Goal: Contribute content: Contribute content

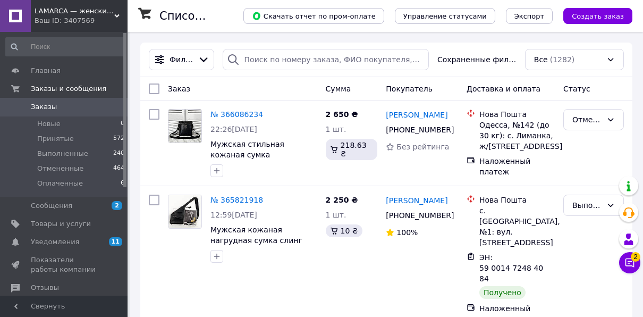
click at [45, 109] on span "Заказы" at bounding box center [44, 107] width 26 height 10
click at [63, 107] on span "Заказы" at bounding box center [64, 107] width 67 height 10
click at [61, 225] on span "Товары и услуги" at bounding box center [61, 224] width 60 height 10
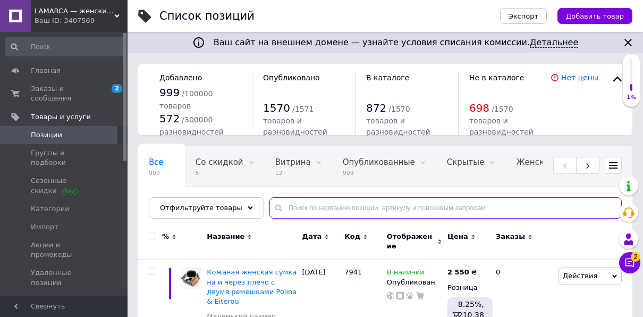
click at [275, 207] on input "text" at bounding box center [445, 207] width 352 height 21
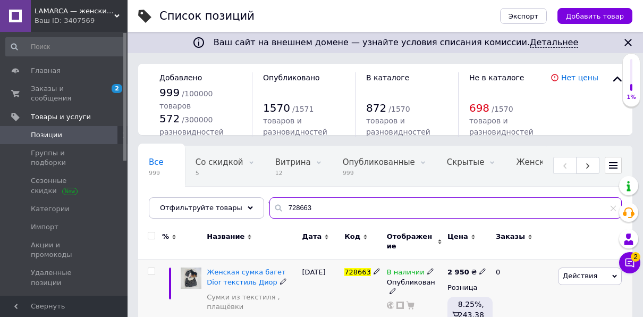
type input "728663"
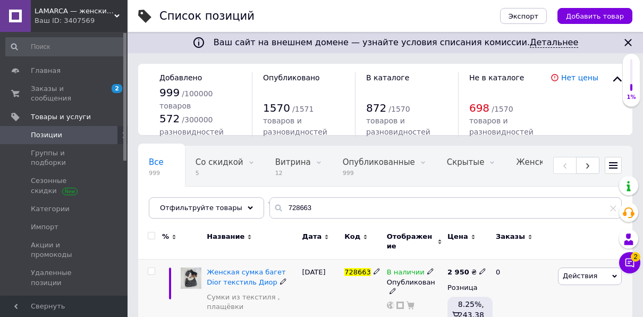
click at [229, 279] on div "Женская сумка багет Dior текстиль [PERSON_NAME] из текстиля , плащёвки" at bounding box center [252, 291] width 90 height 49
click at [223, 268] on span "Женская сумка багет Dior текстиль Диор" at bounding box center [246, 277] width 79 height 18
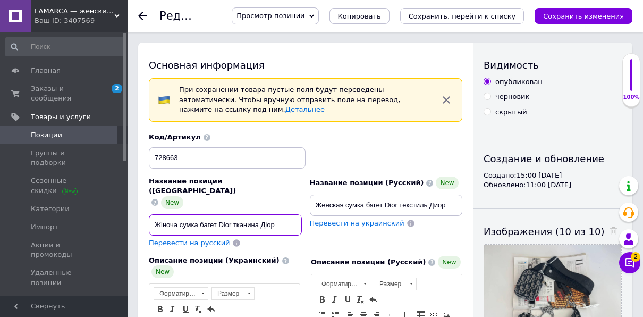
click at [179, 214] on input "Жіноча сумка багет Dior тканина Діор" at bounding box center [225, 224] width 153 height 21
click at [226, 214] on input "Жіноча стильна сумка багет Dior тканина Діор" at bounding box center [225, 224] width 153 height 21
click at [290, 214] on input "Жіноча стильна сумка - багет Dior тканина Діор" at bounding box center [225, 224] width 153 height 21
click at [249, 214] on input "Жіноча стильна сумка - багет Dior Діор" at bounding box center [225, 224] width 153 height 21
type input "Жіноча стильна сумка - багет Dior Діор"
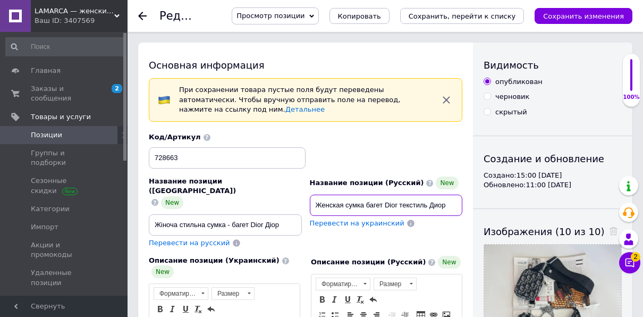
click at [427, 195] on input "Женская сумка багет Dior текстиль Диор" at bounding box center [386, 205] width 153 height 21
click at [344, 195] on input "Женская сумка багет [PERSON_NAME]" at bounding box center [386, 205] width 153 height 21
click at [396, 195] on input "Женская стильная сумка багет [PERSON_NAME]" at bounding box center [386, 205] width 153 height 21
click at [395, 195] on input "Женская стильная сумка- багет [PERSON_NAME]" at bounding box center [386, 205] width 153 height 21
click at [397, 195] on input "Женская стильная сумка- багет [PERSON_NAME]" at bounding box center [386, 205] width 153 height 21
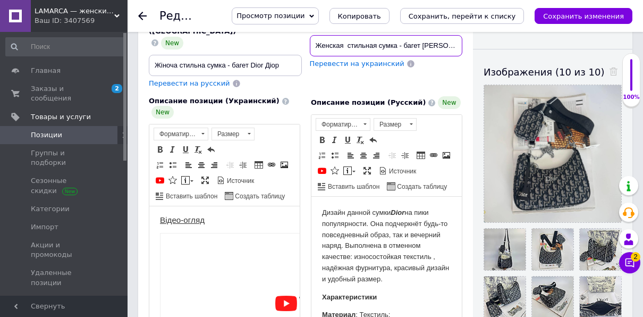
scroll to position [266, 0]
type input "Женская стильная сумка - багет [PERSON_NAME]"
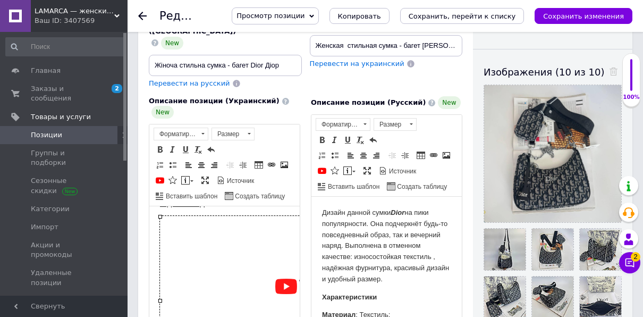
click at [207, 275] on img "Визуальный текстовый редактор, FC479D1F-9907-4B22-9B26-01572BDC56DB" at bounding box center [309, 300] width 299 height 168
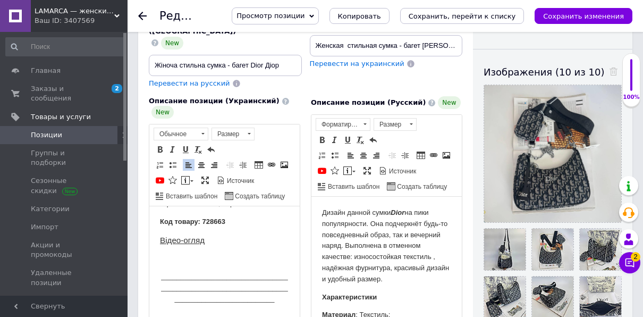
scroll to position [213, 0]
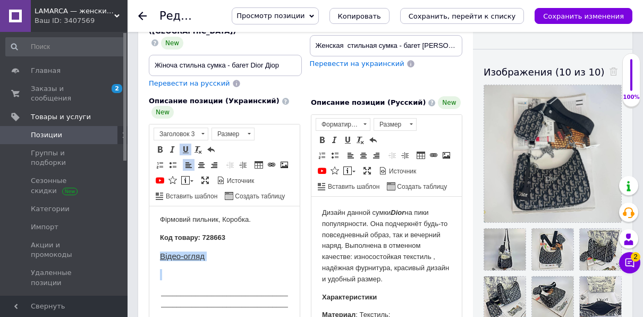
drag, startPoint x: 158, startPoint y: 256, endPoint x: 217, endPoint y: 261, distance: 59.2
click at [160, 298] on p "_______________________________________________________________________________…" at bounding box center [224, 303] width 129 height 33
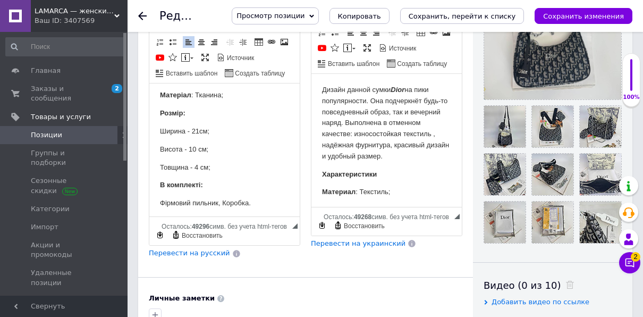
scroll to position [266, 0]
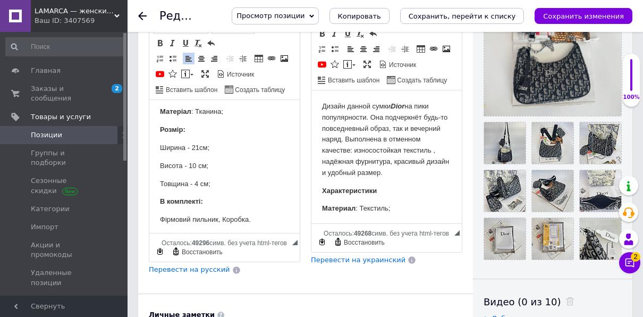
click at [188, 164] on p "Висота - 10 см;" at bounding box center [224, 166] width 129 height 11
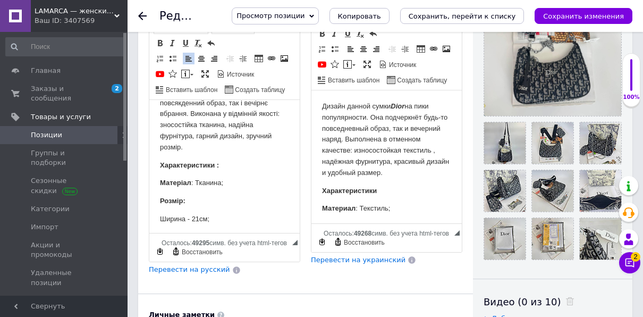
scroll to position [0, 0]
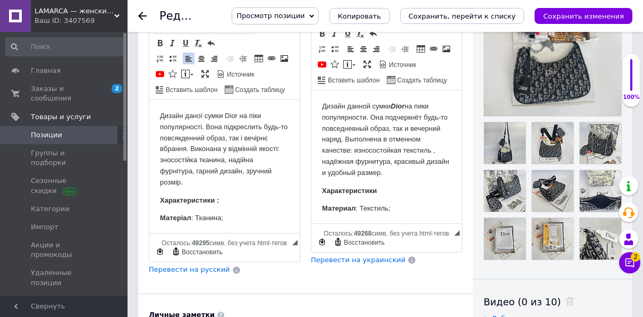
click at [188, 184] on p "Дизайн даної сумки Dior на піки популярності. Вона підкреслить будь-то повсякде…" at bounding box center [224, 150] width 129 height 78
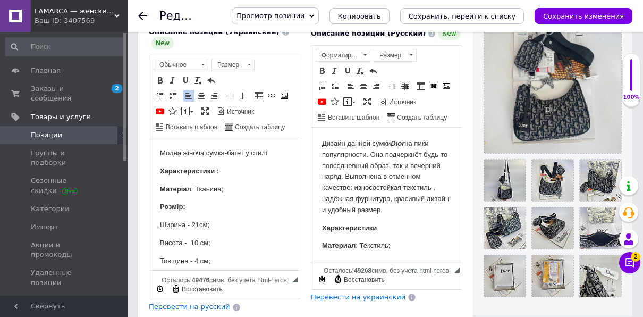
scroll to position [213, 0]
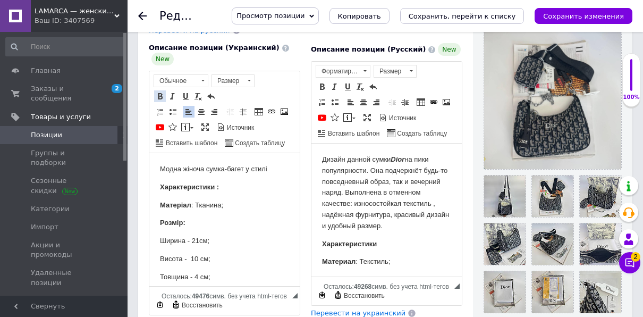
click at [162, 92] on span at bounding box center [160, 96] width 9 height 9
click at [173, 92] on span at bounding box center [172, 96] width 9 height 9
click at [163, 92] on span at bounding box center [160, 96] width 9 height 9
click at [172, 92] on span at bounding box center [172, 96] width 9 height 9
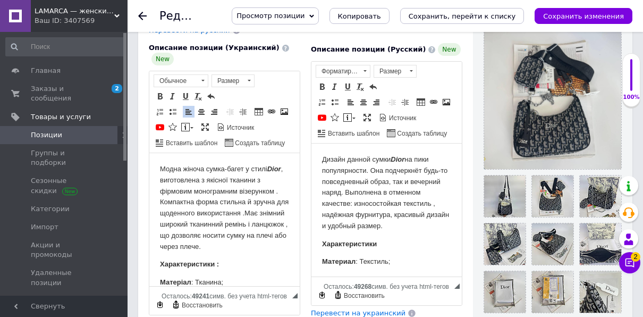
click at [209, 252] on p "Модна жіноча сумка-багет у стилі Dior , виготовлена з якісної тканини з фірмови…" at bounding box center [224, 208] width 129 height 88
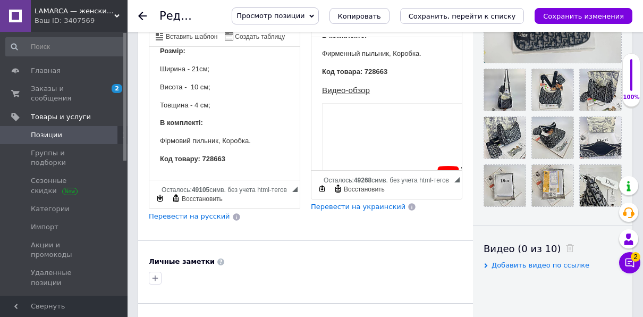
scroll to position [266, 0]
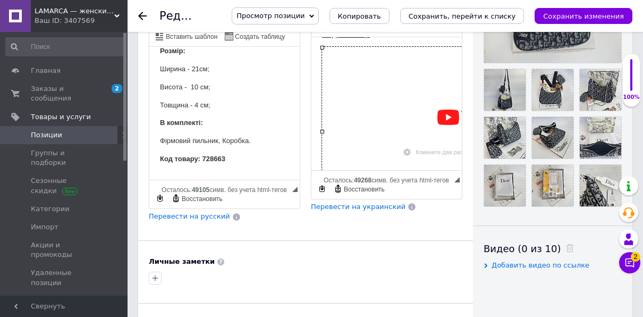
click at [378, 132] on img "Визуальный текстовый редактор, 1984DE0F-E2B7-4F5B-ABAA-DE138AAC2CAE" at bounding box center [471, 131] width 299 height 168
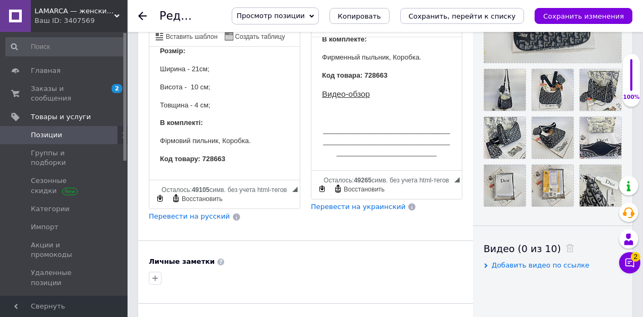
scroll to position [213, 0]
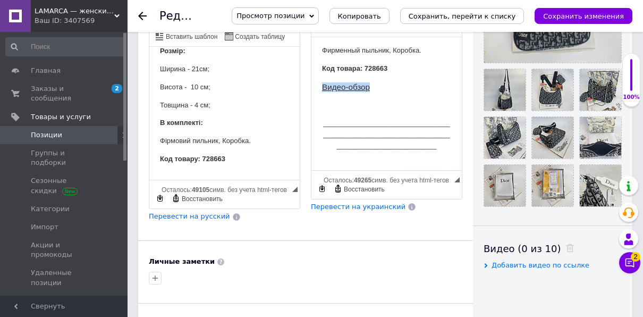
drag, startPoint x: 314, startPoint y: 89, endPoint x: 389, endPoint y: 85, distance: 75.1
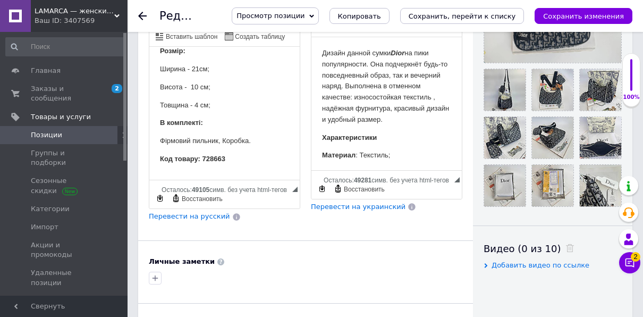
scroll to position [266, 0]
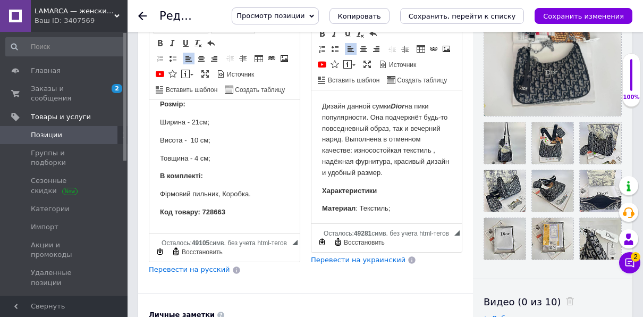
click at [441, 175] on p "Дизайн данной сумки Dior на пики популярности. Она подчеркнёт будь-то повседнев…" at bounding box center [386, 140] width 129 height 78
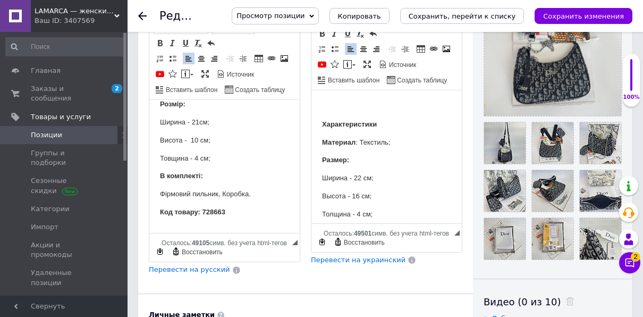
click at [179, 265] on span "Перевести на русский" at bounding box center [189, 269] width 81 height 8
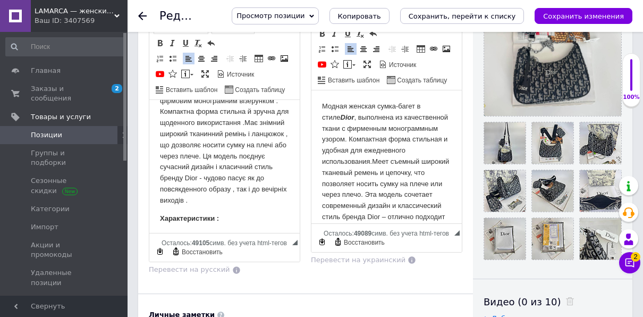
scroll to position [28, 0]
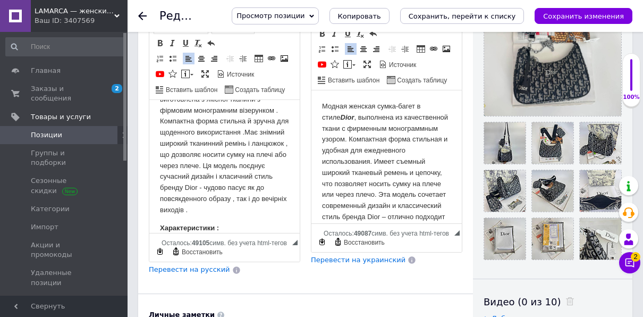
click at [412, 161] on p "Модная женская сумка-багет в стиле Dior , выполнена из качественной ткани с фир…" at bounding box center [386, 172] width 129 height 143
click at [442, 161] on p "Модная женская сумка-багет в стиле Dior , выполнена из качественной ткани с фир…" at bounding box center [386, 172] width 129 height 143
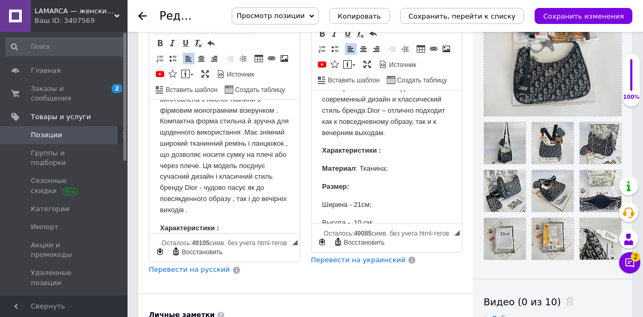
scroll to position [159, 0]
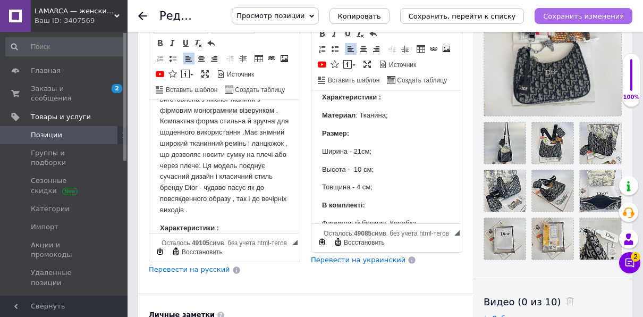
click at [569, 13] on icon "Сохранить изменения" at bounding box center [583, 16] width 81 height 8
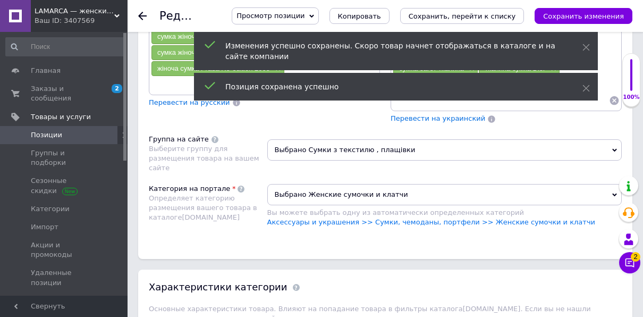
scroll to position [1063, 0]
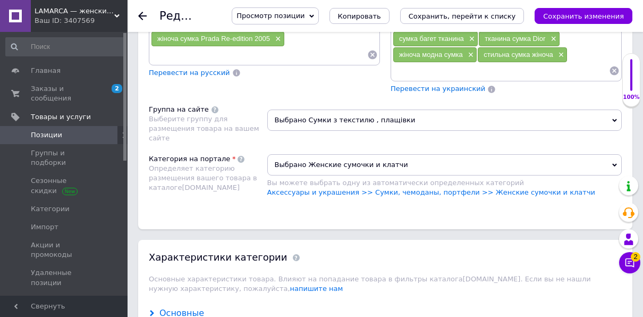
click at [192, 307] on div "Основные" at bounding box center [181, 313] width 45 height 12
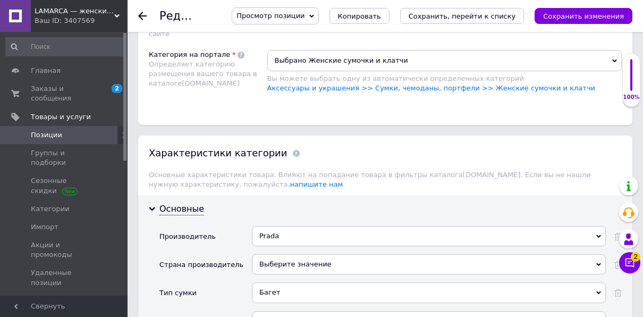
scroll to position [1169, 0]
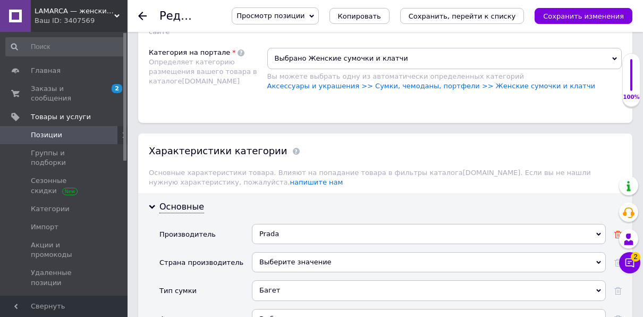
click at [620, 231] on icon at bounding box center [617, 234] width 7 height 7
click at [261, 224] on div "Выберите значение" at bounding box center [429, 234] width 354 height 20
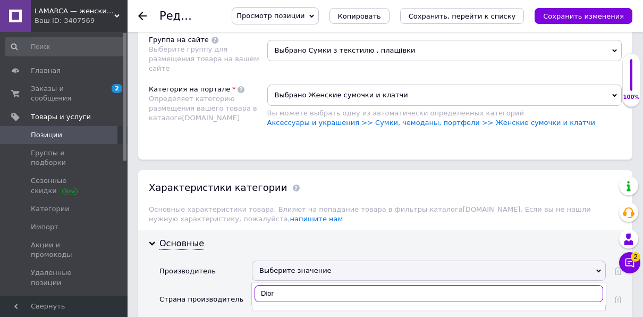
scroll to position [1116, 0]
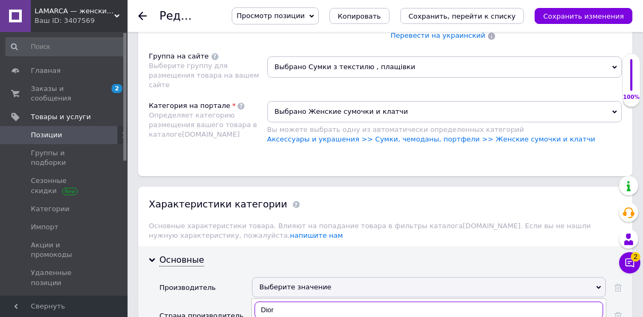
type input "Dior"
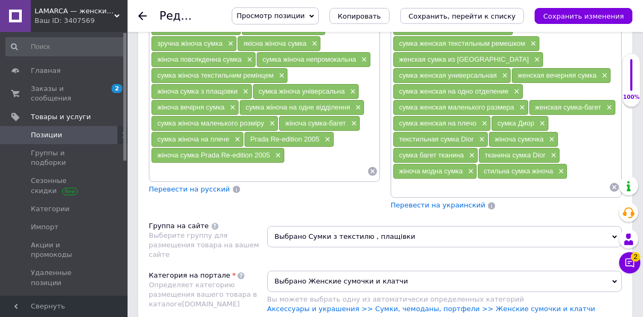
scroll to position [957, 0]
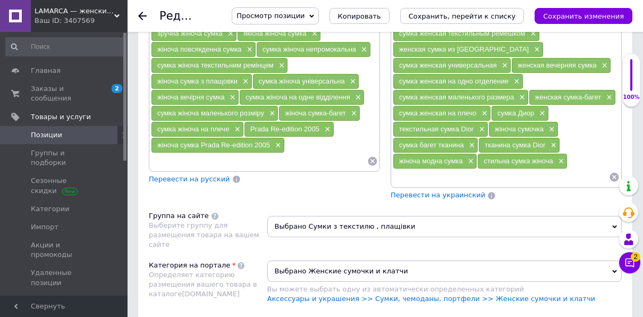
click at [402, 169] on input at bounding box center [501, 177] width 216 height 16
type input "Dior модная женская сумка"
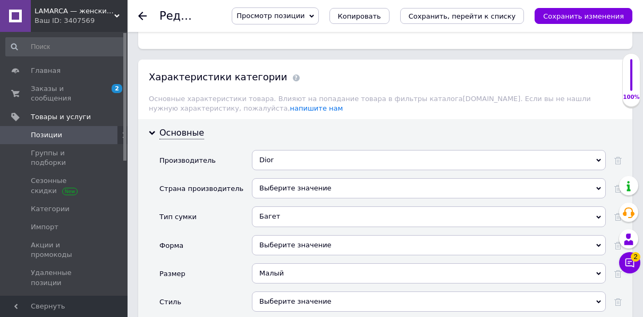
scroll to position [1276, 0]
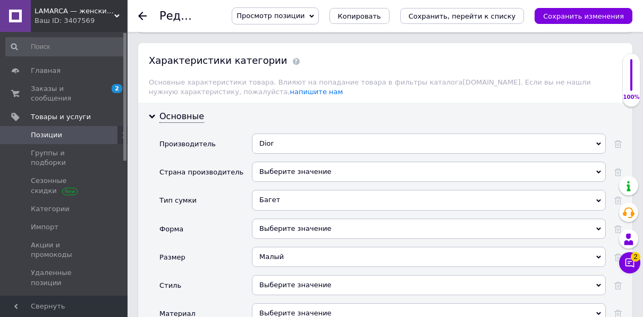
click at [273, 218] on div "Выберите значение" at bounding box center [429, 228] width 354 height 20
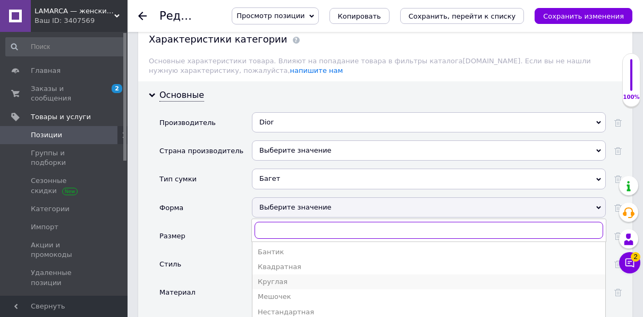
scroll to position [1329, 0]
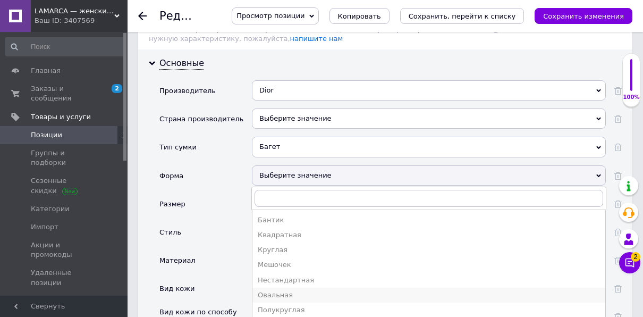
click at [274, 290] on div "Овальная" at bounding box center [429, 295] width 342 height 10
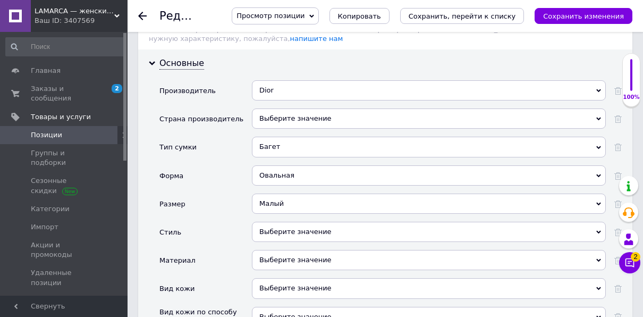
click at [275, 222] on div "Выберите значение" at bounding box center [429, 232] width 354 height 20
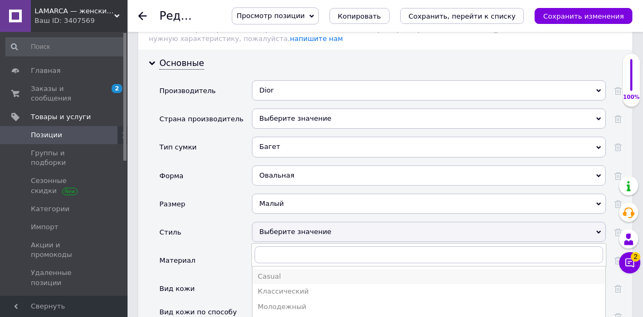
click at [267, 272] on div "Casual" at bounding box center [429, 277] width 342 height 10
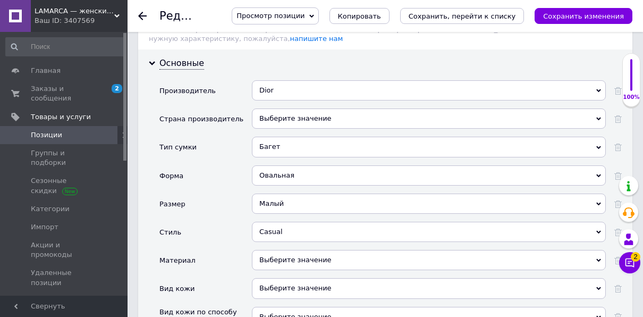
click at [268, 250] on div "Выберите значение" at bounding box center [429, 260] width 354 height 20
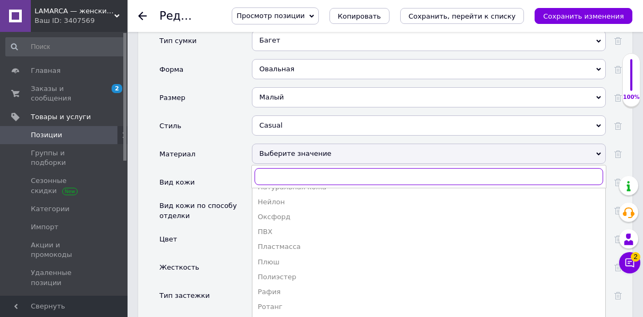
scroll to position [213, 0]
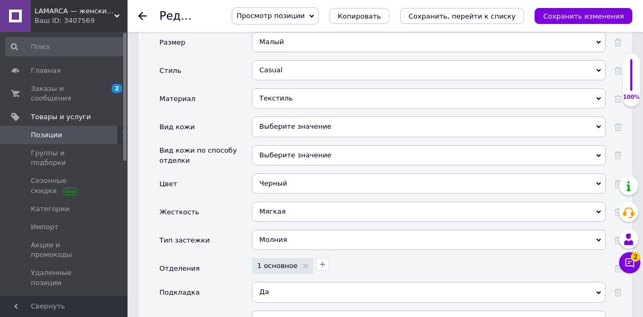
scroll to position [1488, 0]
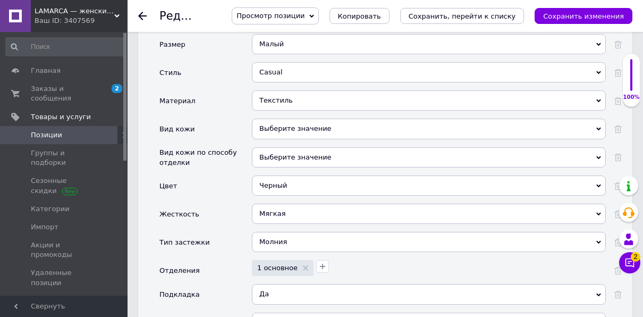
click at [286, 175] on div "Черный" at bounding box center [429, 185] width 354 height 20
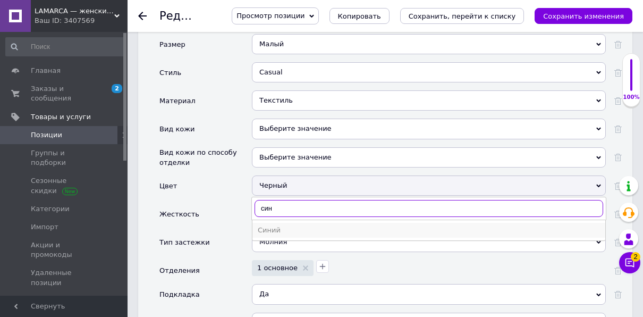
type input "син"
click at [273, 225] on div "Синий" at bounding box center [429, 230] width 342 height 10
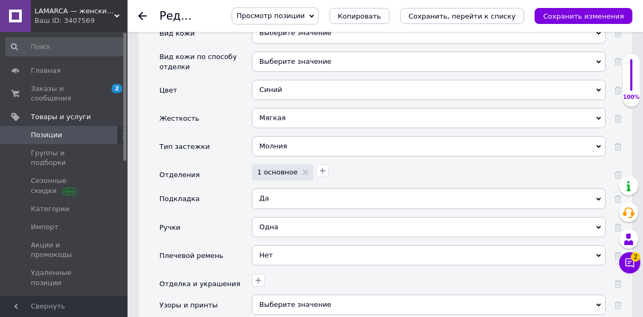
scroll to position [1594, 0]
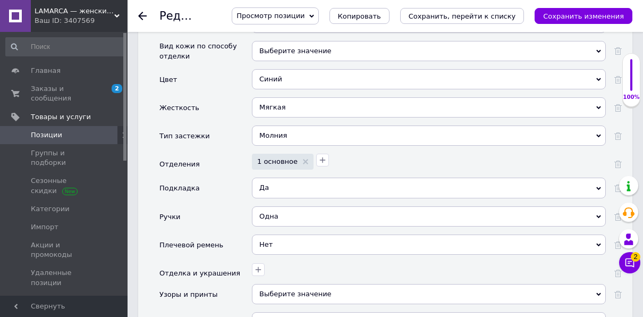
click at [263, 240] on span "Нет" at bounding box center [265, 244] width 13 height 8
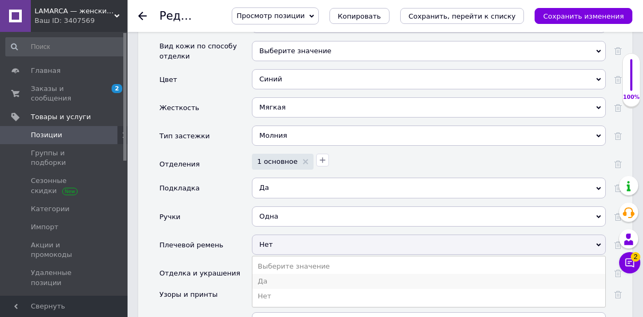
click at [258, 274] on li "Да" at bounding box center [428, 281] width 353 height 15
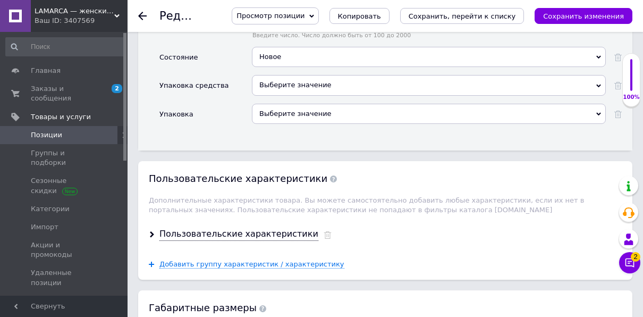
scroll to position [2073, 0]
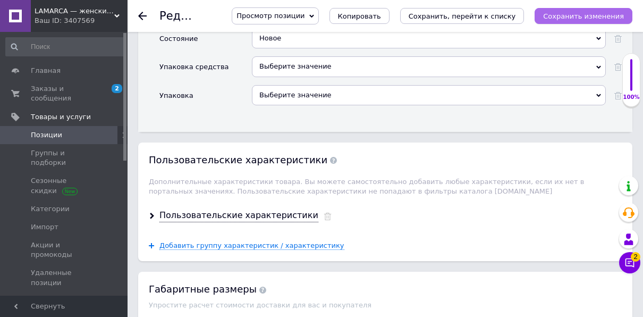
click at [578, 13] on icon "Сохранить изменения" at bounding box center [583, 16] width 81 height 8
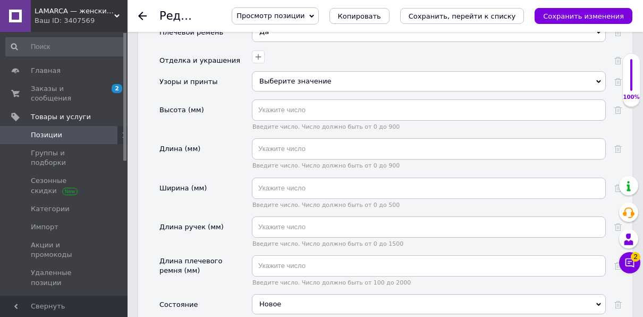
scroll to position [2126, 0]
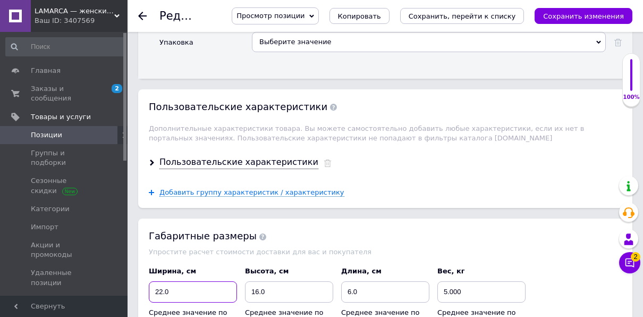
click at [161, 281] on input "22.0" at bounding box center [193, 291] width 88 height 21
type input "21.0"
click at [259, 281] on input "16.0" at bounding box center [289, 291] width 88 height 21
type input "10.0"
click at [350, 281] on input "6.0" at bounding box center [385, 291] width 88 height 21
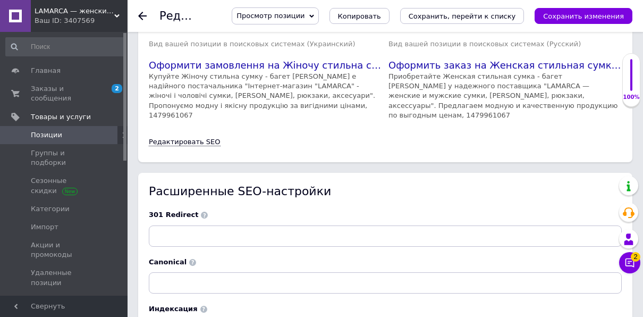
scroll to position [2684, 0]
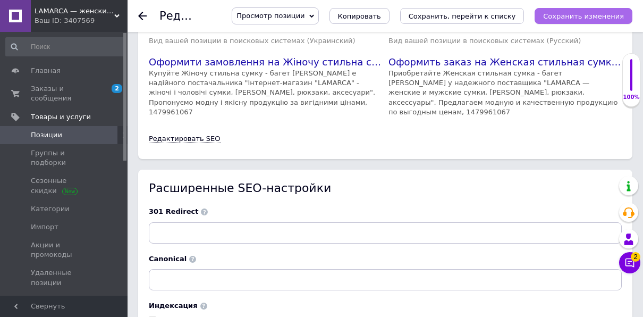
type input "4.0"
click at [580, 16] on icon "Сохранить изменения" at bounding box center [583, 16] width 81 height 8
click at [587, 15] on icon "Сохранить изменения" at bounding box center [583, 16] width 81 height 8
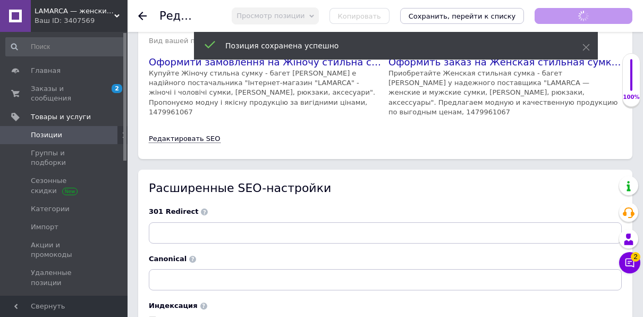
click at [141, 16] on use at bounding box center [142, 16] width 9 height 9
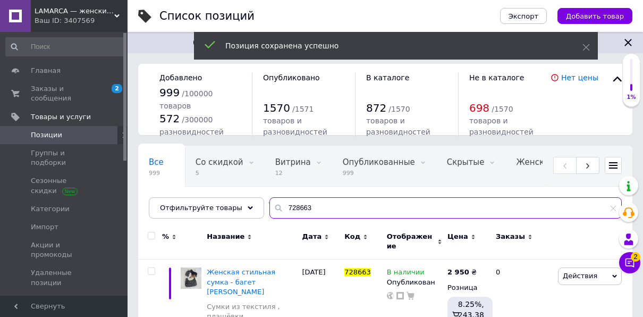
click at [298, 206] on input "728663" at bounding box center [445, 207] width 352 height 21
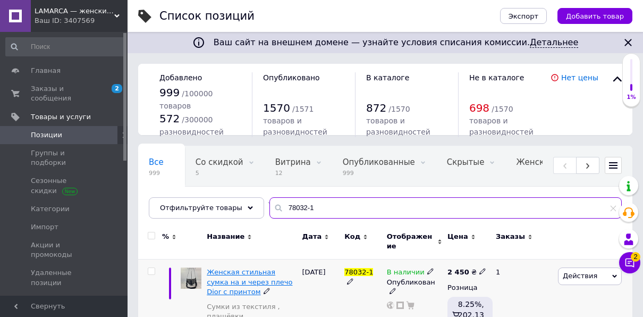
type input "78032-1"
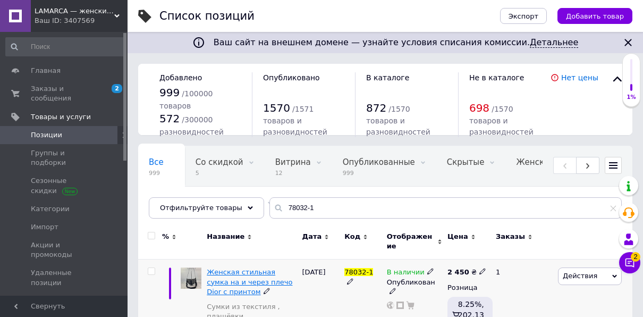
click at [223, 268] on span "Женская стильная сумка на и через плечо Dior c принтом" at bounding box center [250, 281] width 86 height 27
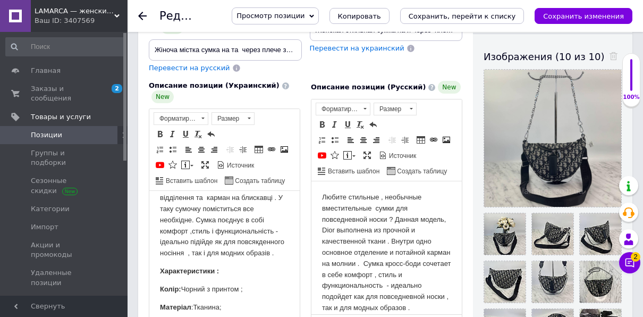
scroll to position [159, 0]
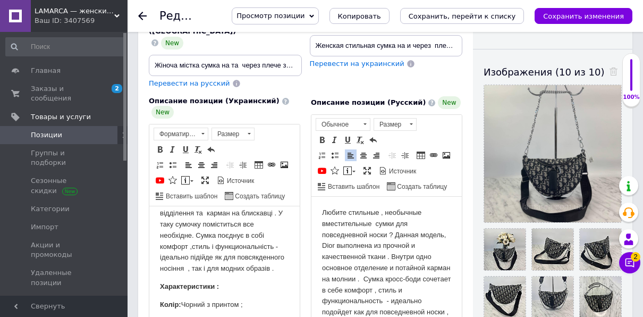
click at [361, 246] on p "Любите стильные , необычные вместительные сумки для повседневной носки ? Данная…" at bounding box center [386, 268] width 129 height 122
click at [320, 136] on span at bounding box center [322, 140] width 9 height 9
click at [333, 136] on span at bounding box center [335, 140] width 9 height 9
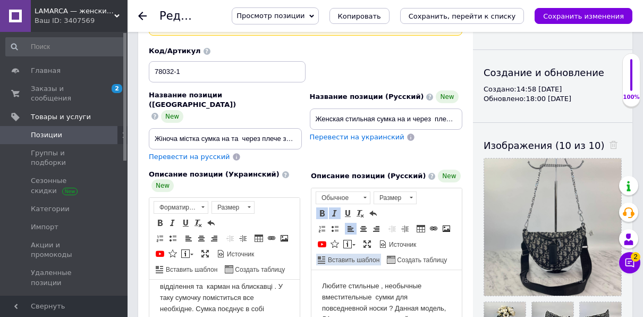
scroll to position [53, 0]
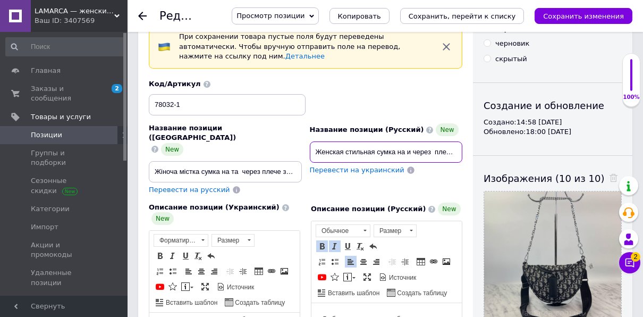
click at [395, 141] on input "Женская стильная сумка на и через плечо Dior c принтом" at bounding box center [386, 151] width 153 height 21
click at [345, 141] on input "Женская стильная сумка на и через плечо Dior c принтом" at bounding box center [386, 151] width 153 height 21
click at [455, 141] on input "стильная сумка на и через плечо Dior c принтом" at bounding box center [386, 151] width 153 height 21
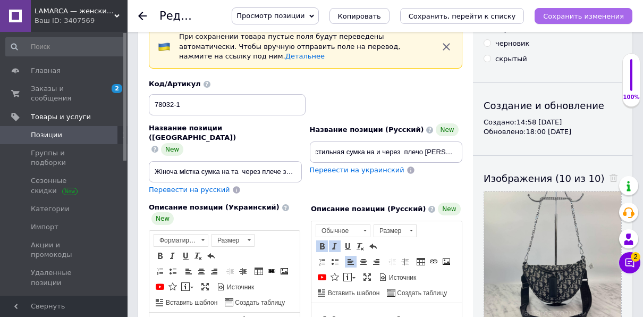
scroll to position [0, 0]
click at [595, 13] on icon "Сохранить изменения" at bounding box center [583, 16] width 81 height 8
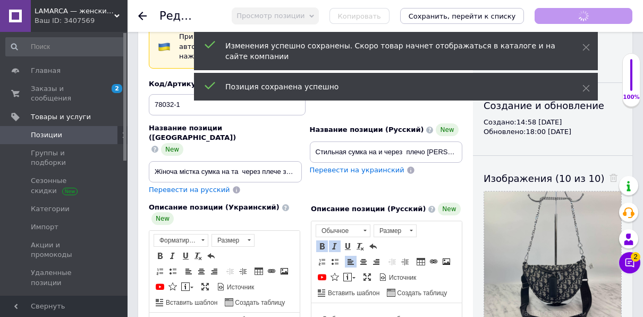
scroll to position [53, 0]
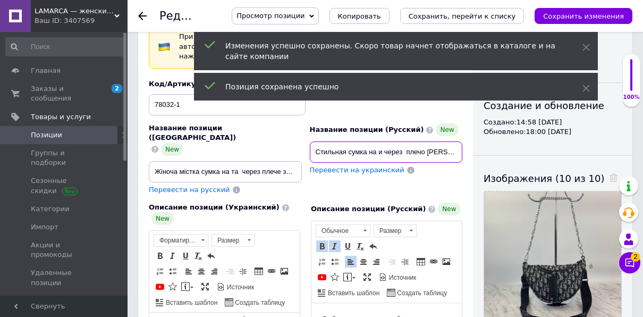
click at [319, 142] on input "Стильная сумка на и через плечо [PERSON_NAME]" at bounding box center [386, 151] width 153 height 21
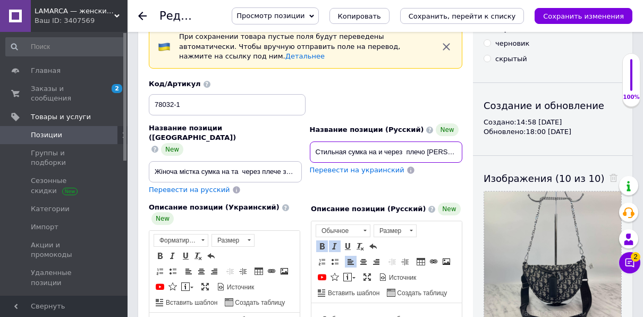
click at [368, 142] on input "Стильная сумка на и через плечо [PERSON_NAME]" at bounding box center [386, 151] width 153 height 21
click at [318, 141] on input "Стильная сумка кросс-боди на и через плечо [PERSON_NAME]" at bounding box center [386, 151] width 153 height 21
click at [310, 145] on input "стильная сумка кросс-боди на и через плечо [PERSON_NAME]" at bounding box center [386, 151] width 153 height 21
type input "Женская стильная сумка кросс-боди на и через плечо [PERSON_NAME]"
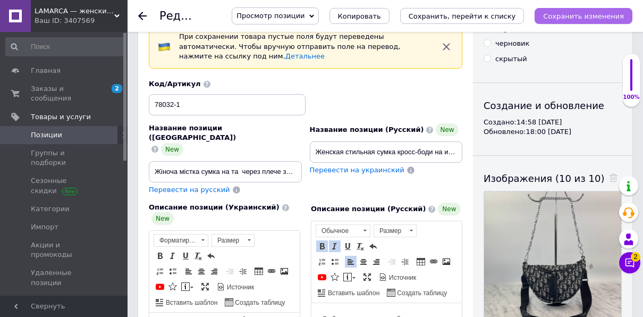
click at [568, 13] on icon "Сохранить изменения" at bounding box center [583, 16] width 81 height 8
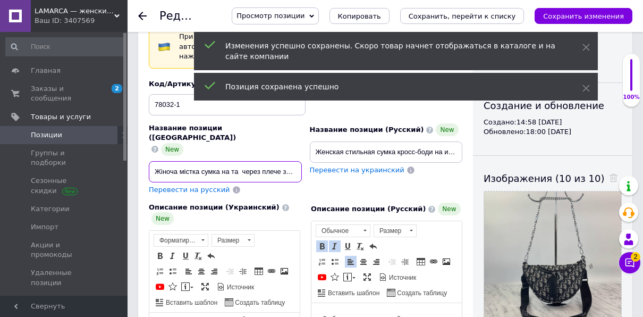
click at [200, 161] on input "Жіноча містка сумка на та через плече з тканини з прінтом Dior" at bounding box center [225, 171] width 153 height 21
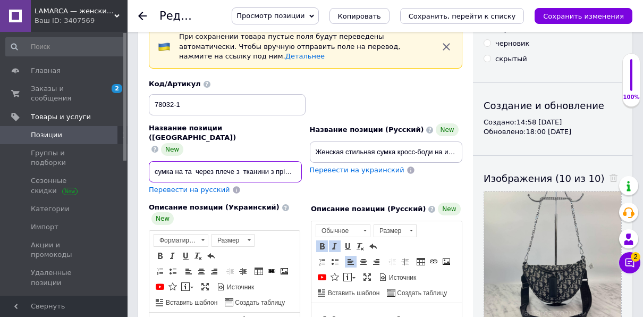
scroll to position [0, 0]
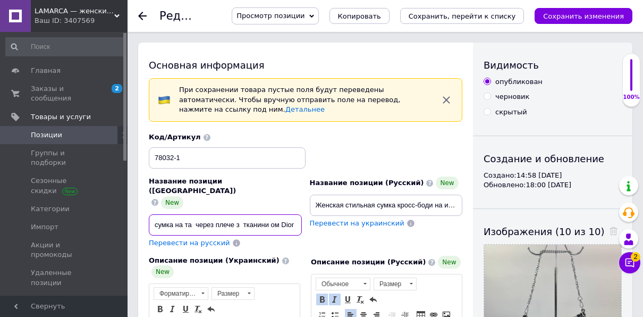
click at [281, 214] on input "сумка на та через плече з тканини ом Dior" at bounding box center [225, 224] width 153 height 21
click at [295, 214] on input "сумка на та через плече з тканини Dior" at bounding box center [225, 224] width 153 height 21
click at [574, 18] on icon "Сохранить изменения" at bounding box center [583, 16] width 81 height 8
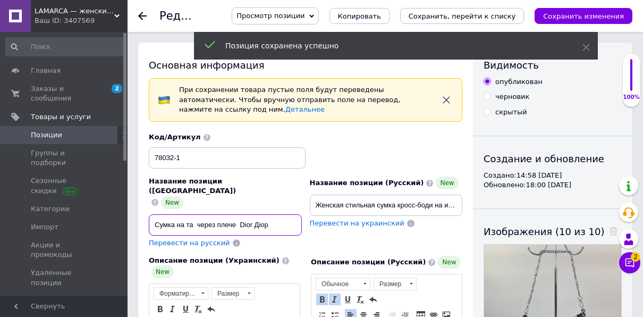
click at [158, 214] on input "Сумка на та через плече Dior Діор" at bounding box center [225, 224] width 153 height 21
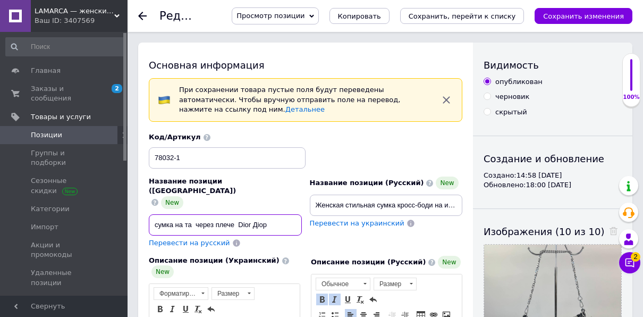
click at [175, 214] on input "сумка на та через плече Dior Діор" at bounding box center [225, 224] width 153 height 21
click at [151, 214] on input "сумка крос-боді на та через плече Dior Діор" at bounding box center [225, 224] width 153 height 21
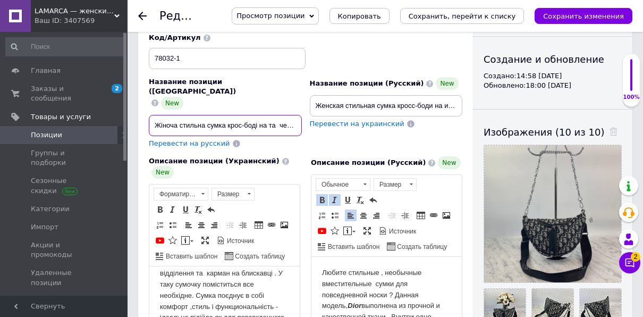
scroll to position [106, 0]
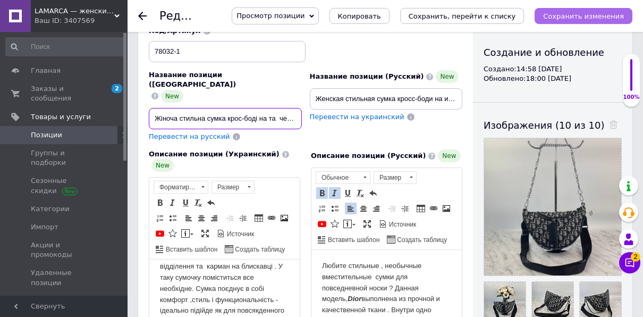
type input "Жіноча стильна сумка крос-боді на та через плече Dior Діор"
click at [586, 14] on icon "Сохранить изменения" at bounding box center [583, 16] width 81 height 8
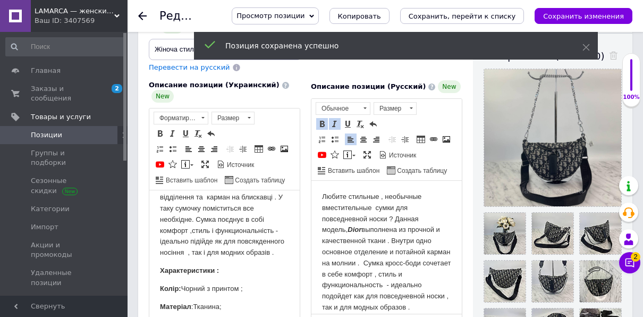
scroll to position [159, 0]
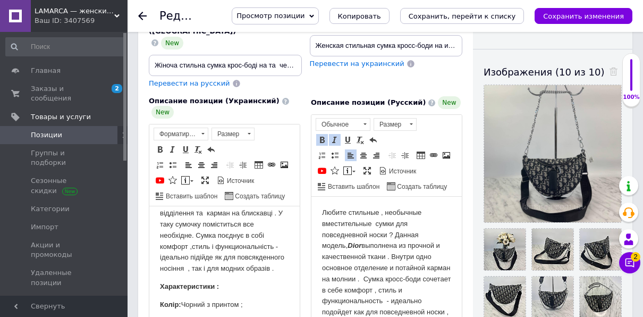
click at [326, 258] on p "Любите стильные , необычные вместительные сумки для повседневной носки ? Данная…" at bounding box center [386, 268] width 129 height 122
click at [387, 257] on p "Любите стильные , необычные вместительные сумки для повседневной носки ? Данная…" at bounding box center [386, 268] width 129 height 122
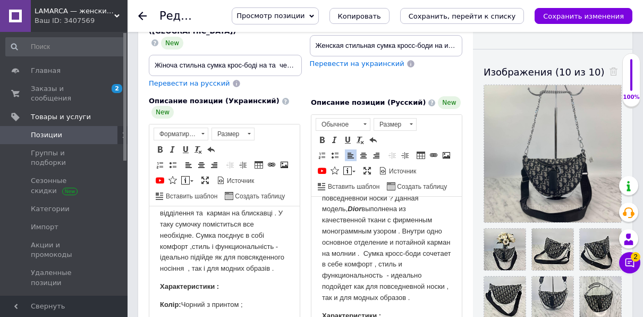
scroll to position [53, 0]
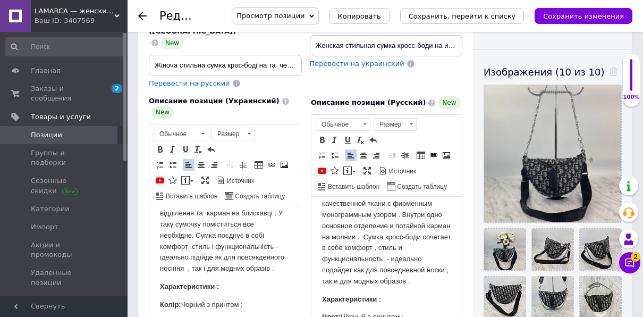
click at [233, 274] on p "Любите стильні, місткі сумки для повсякденного носіння ? Дана модель Dior , вик…" at bounding box center [224, 219] width 129 height 111
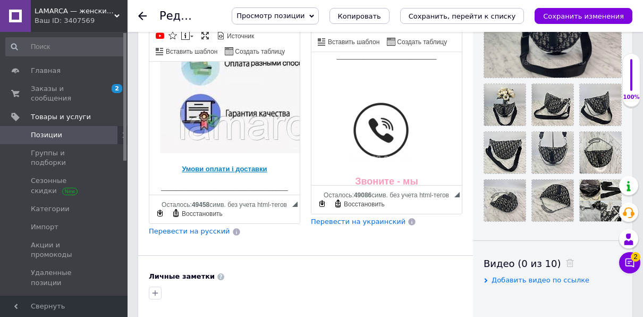
scroll to position [319, 0]
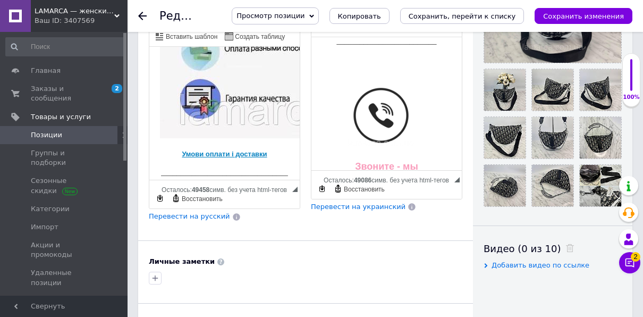
click at [332, 202] on span "Перевести на украинский" at bounding box center [358, 206] width 95 height 8
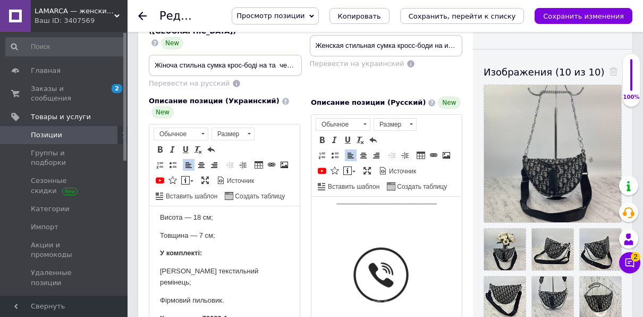
scroll to position [266, 0]
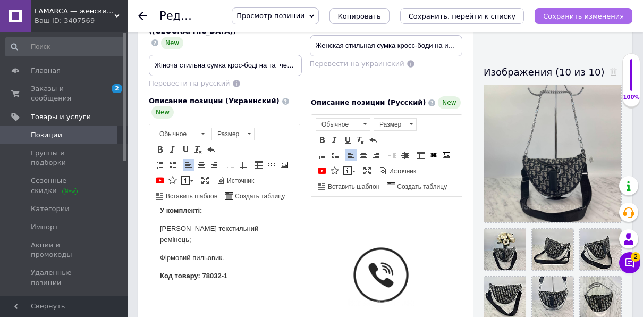
click at [570, 12] on icon "Сохранить изменения" at bounding box center [583, 16] width 81 height 8
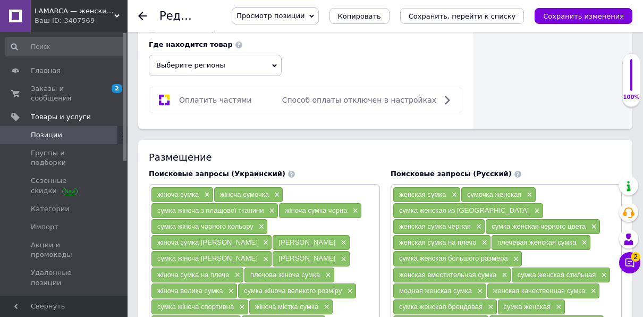
scroll to position [797, 0]
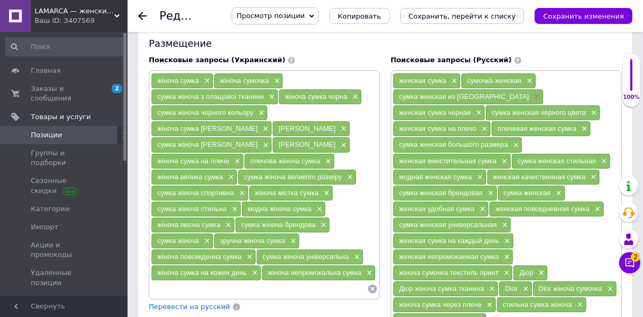
click at [531, 92] on span "×" at bounding box center [535, 96] width 9 height 9
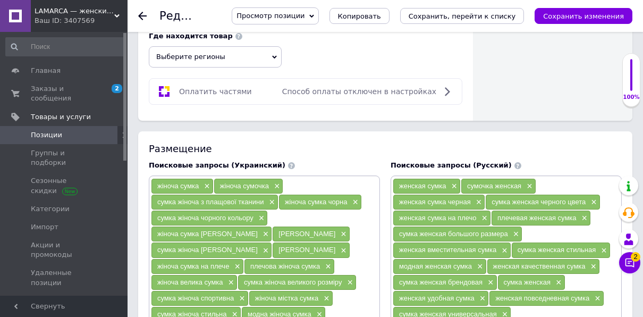
scroll to position [691, 0]
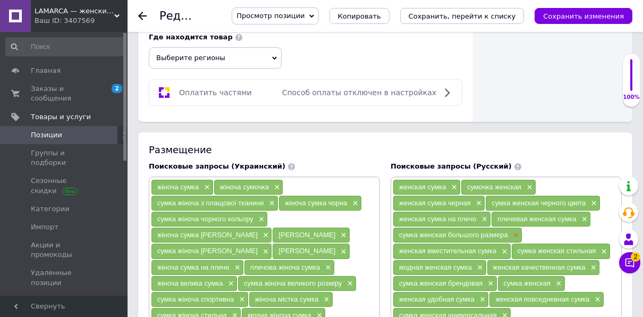
click at [517, 231] on span "×" at bounding box center [515, 235] width 9 height 9
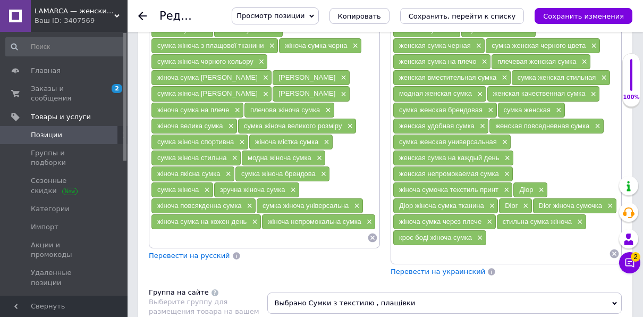
scroll to position [850, 0]
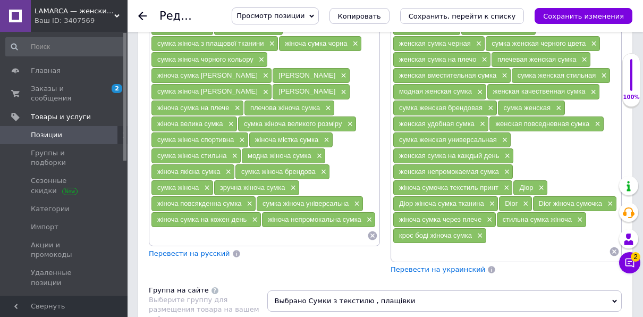
click at [404, 243] on input at bounding box center [501, 251] width 216 height 16
type input "маленькая стильная женская кросс-боди"
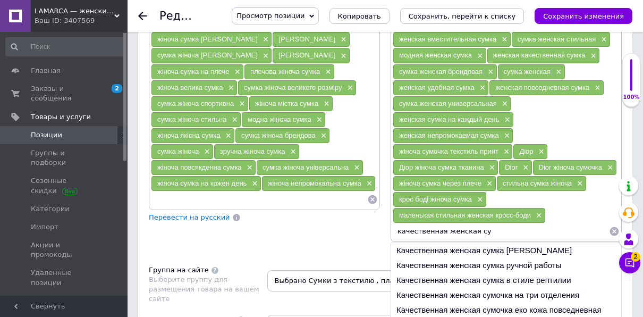
scroll to position [903, 0]
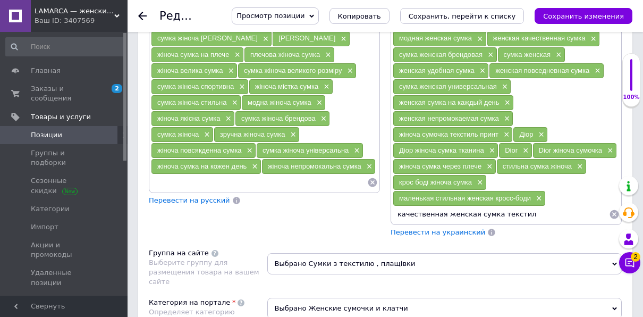
type input "качественная женская сумка текстиль"
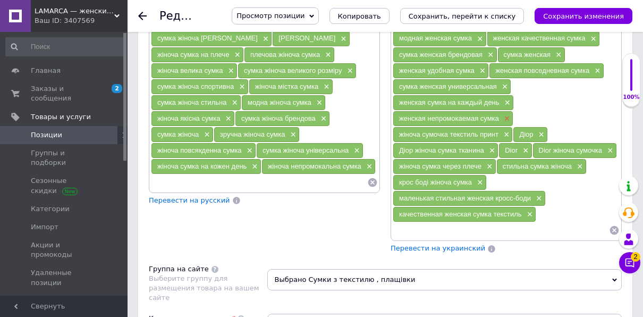
click at [509, 114] on span "×" at bounding box center [506, 118] width 9 height 9
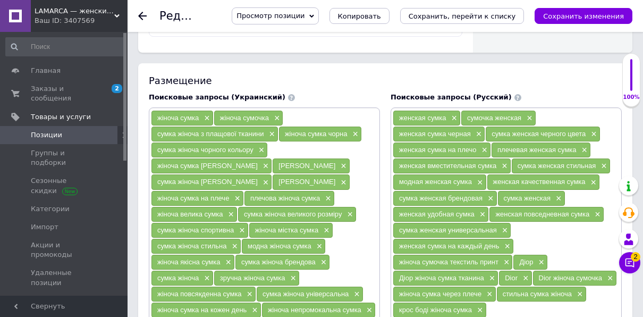
scroll to position [744, 0]
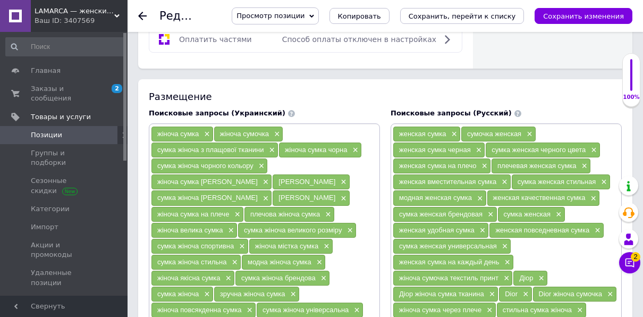
click at [593, 142] on div "сумка женская черного цвета ×" at bounding box center [543, 149] width 114 height 15
click at [594, 146] on span "×" at bounding box center [592, 150] width 9 height 9
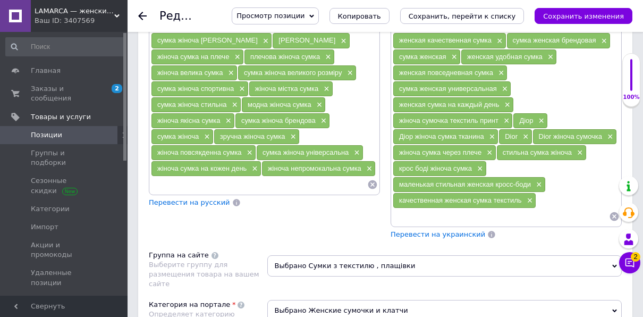
scroll to position [903, 0]
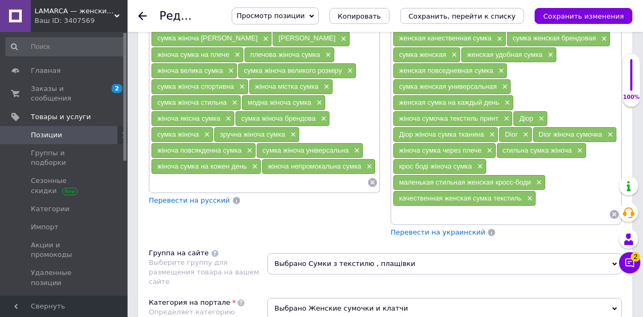
click at [408, 206] on input at bounding box center [501, 214] width 216 height 16
type input "удобная текстильная женская сумка кросс-боди"
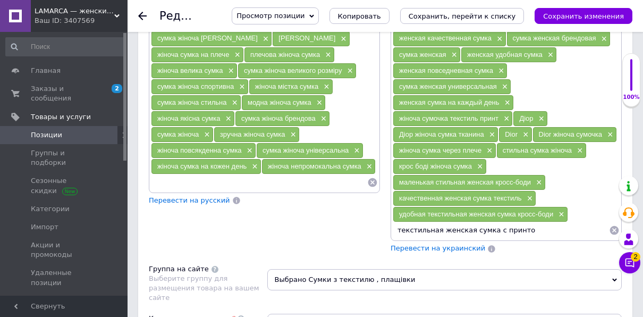
type input "текстильная женская сумка с принтом"
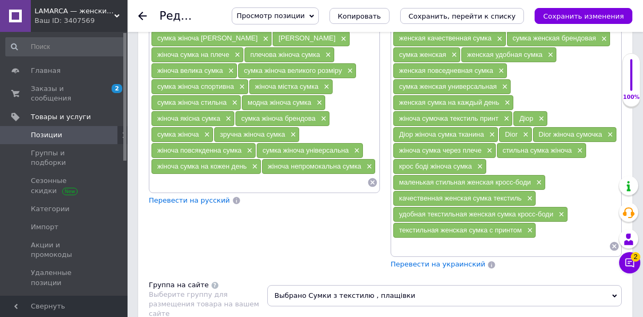
click at [410, 260] on span "Перевести на украинский" at bounding box center [438, 264] width 95 height 8
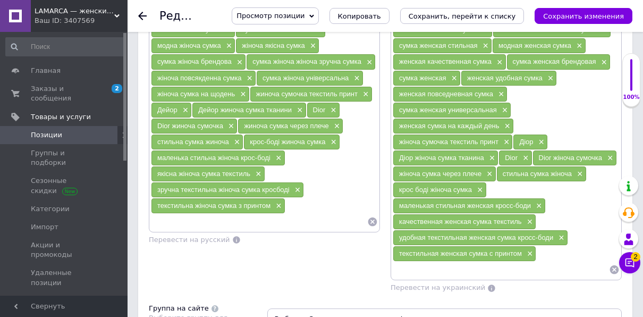
scroll to position [881, 0]
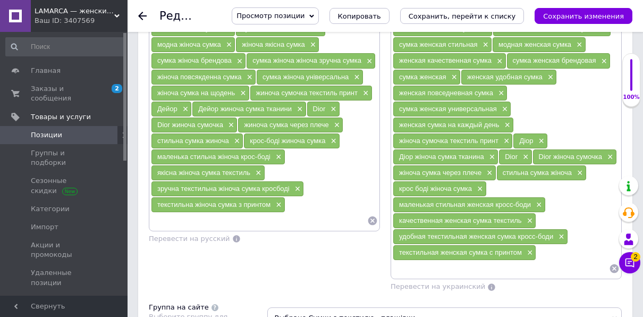
click at [404, 260] on input at bounding box center [501, 268] width 216 height 16
type input "Диор качественная женская сумка"
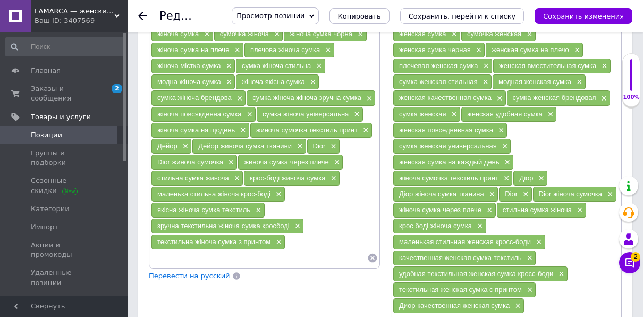
scroll to position [828, 0]
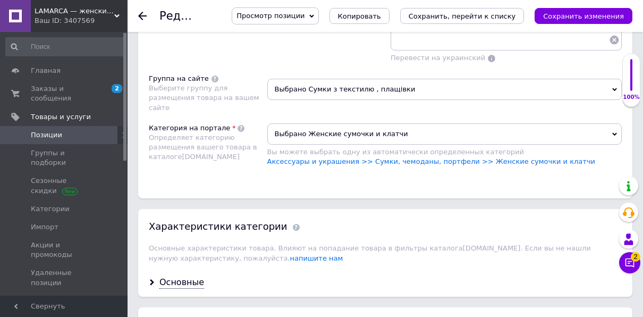
scroll to position [1147, 0]
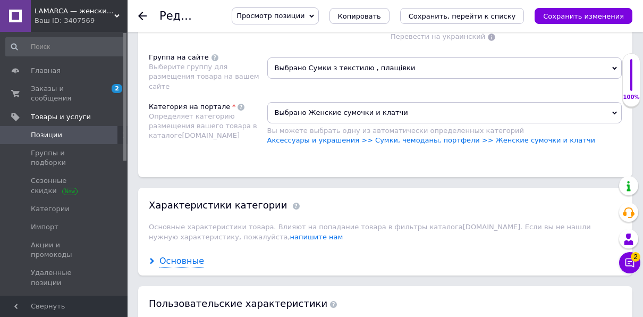
click at [191, 255] on div "Основные" at bounding box center [181, 261] width 45 height 12
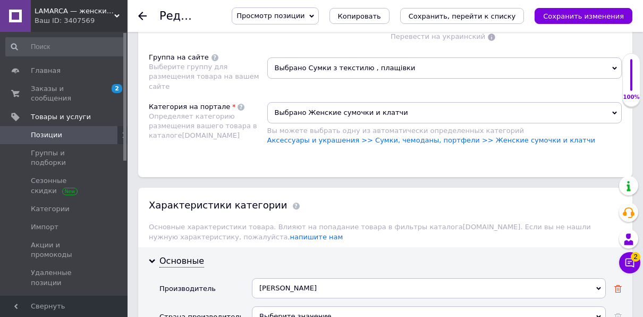
click at [618, 285] on icon at bounding box center [617, 288] width 7 height 7
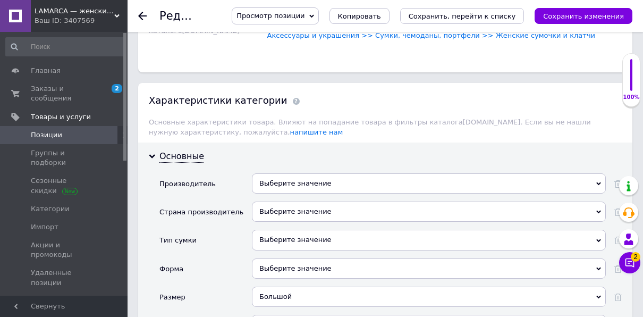
scroll to position [1253, 0]
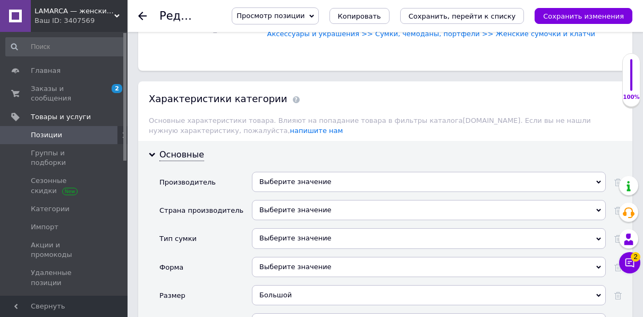
click at [271, 172] on div "Выберите значение" at bounding box center [429, 182] width 354 height 20
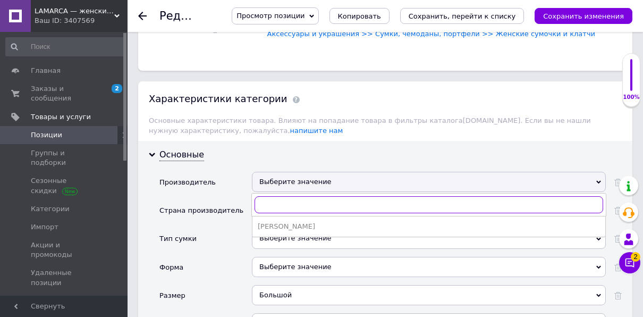
type input "L"
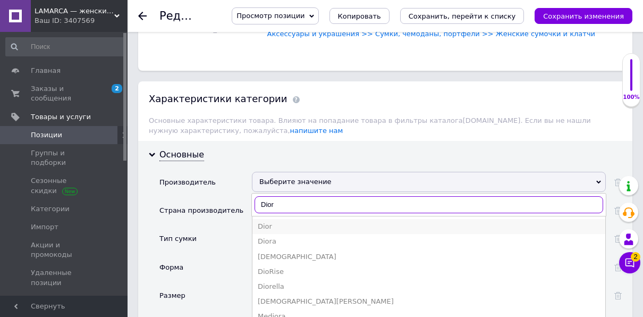
type input "Dior"
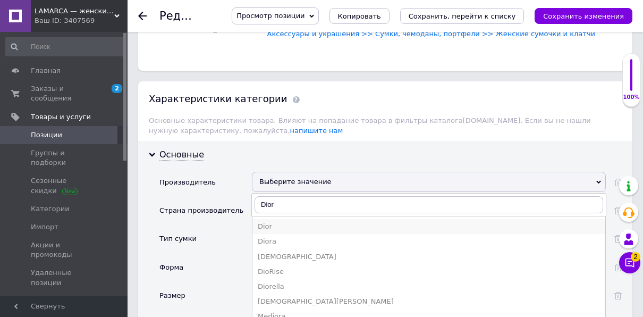
click at [264, 222] on div "Dior" at bounding box center [429, 227] width 342 height 10
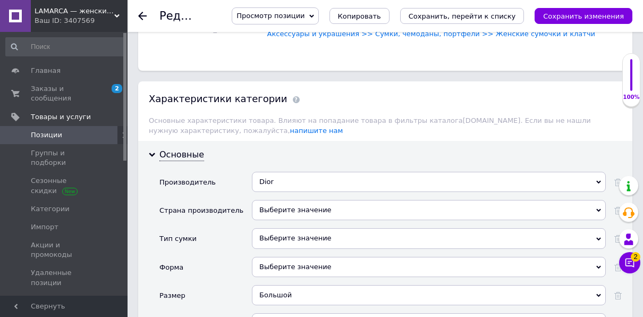
click at [268, 228] on div "Выберите значение" at bounding box center [429, 238] width 354 height 20
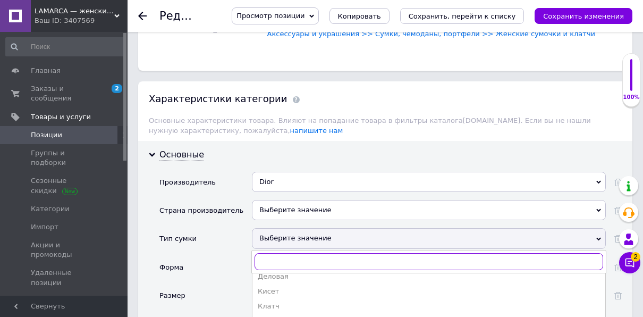
scroll to position [106, 0]
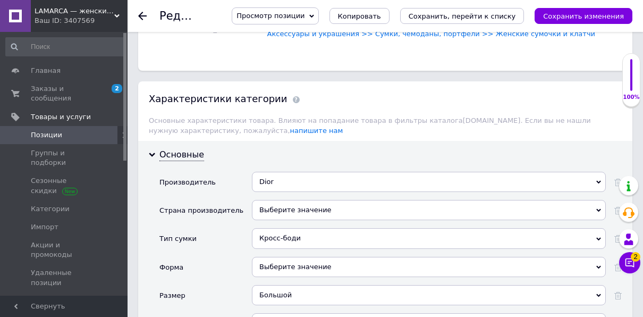
click at [272, 257] on div "Выберите значение" at bounding box center [429, 267] width 354 height 20
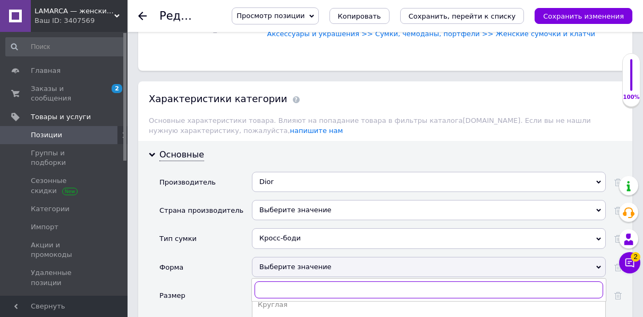
scroll to position [53, 0]
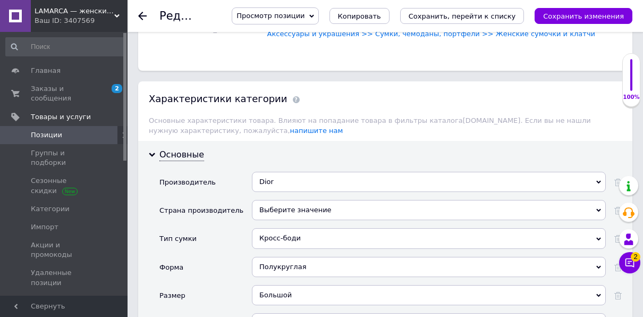
click at [279, 285] on div "Большой" at bounding box center [429, 295] width 354 height 20
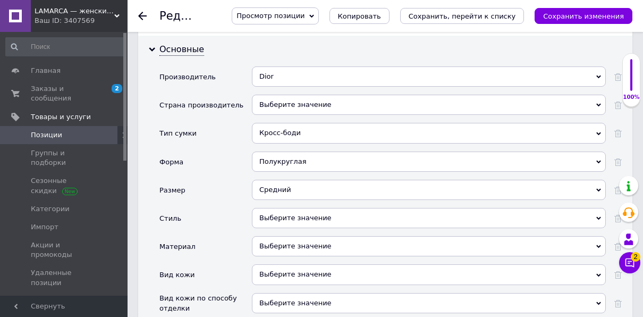
scroll to position [1359, 0]
click at [268, 207] on div "Выберите значение" at bounding box center [429, 217] width 354 height 20
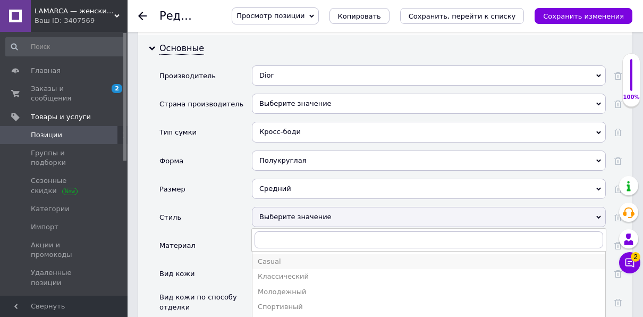
click at [269, 257] on div "Casual" at bounding box center [429, 262] width 342 height 10
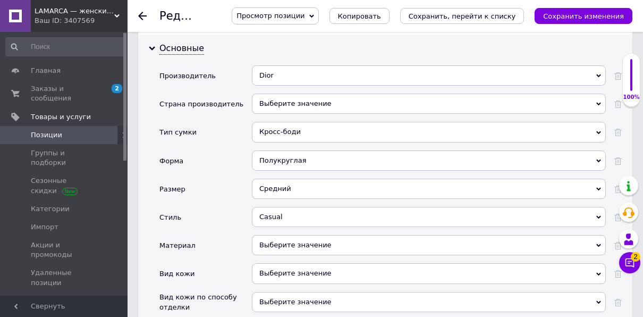
click at [277, 235] on div "Выберите значение" at bounding box center [429, 245] width 354 height 20
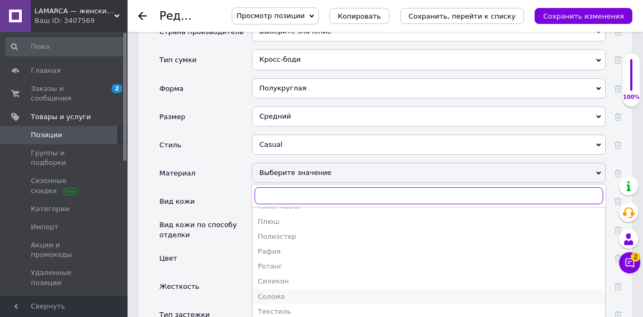
scroll to position [1466, 0]
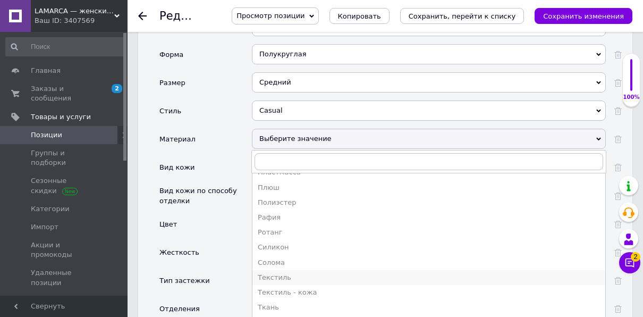
click at [269, 273] on div "Текстиль" at bounding box center [429, 278] width 342 height 10
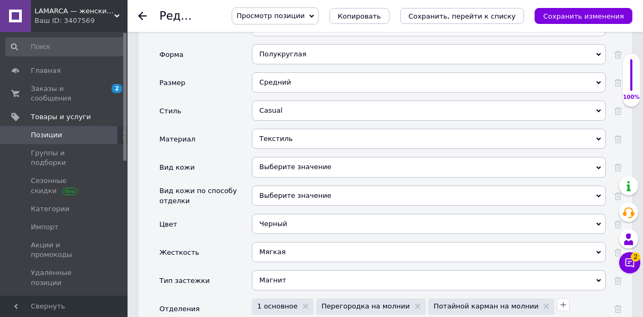
scroll to position [1413, 0]
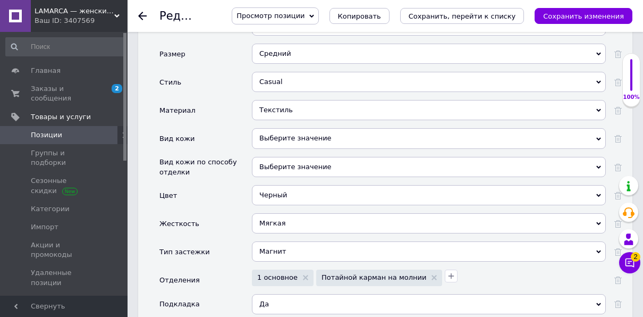
scroll to position [1519, 0]
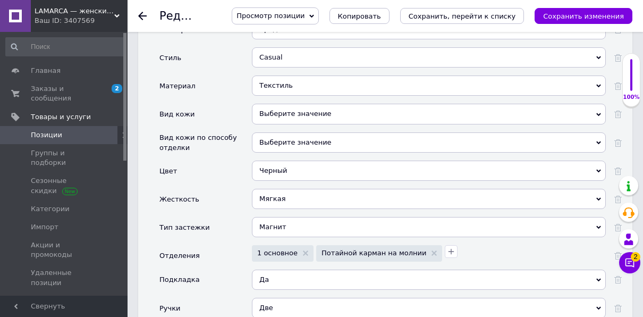
click at [264, 298] on div "Две" at bounding box center [429, 308] width 354 height 20
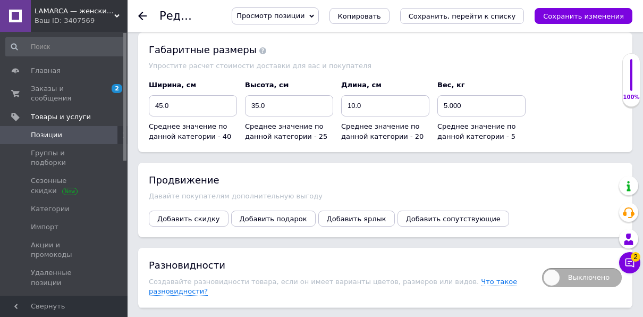
scroll to position [2232, 0]
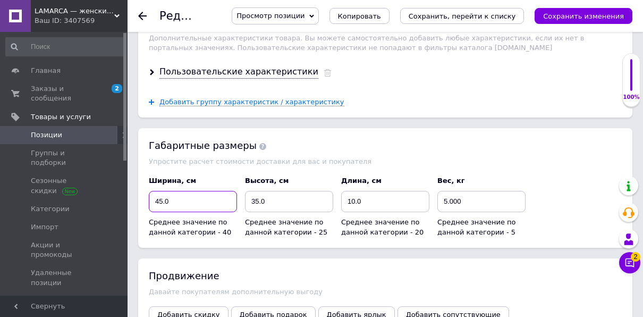
click at [158, 191] on input "45.0" at bounding box center [193, 201] width 88 height 21
type input "25.0"
click at [257, 191] on input "35.0" at bounding box center [289, 201] width 88 height 21
type input "18.0"
click at [353, 191] on input "10.0" at bounding box center [385, 201] width 88 height 21
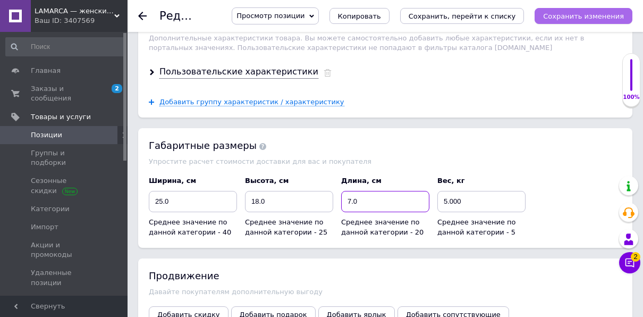
type input "7.0"
click at [594, 12] on icon "Сохранить изменения" at bounding box center [583, 16] width 81 height 8
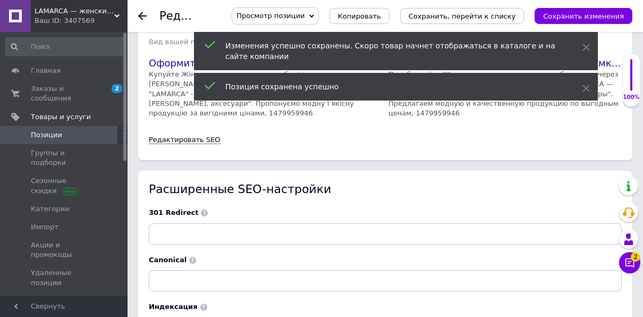
scroll to position [2699, 0]
click at [567, 15] on icon "Сохранить изменения" at bounding box center [583, 16] width 81 height 8
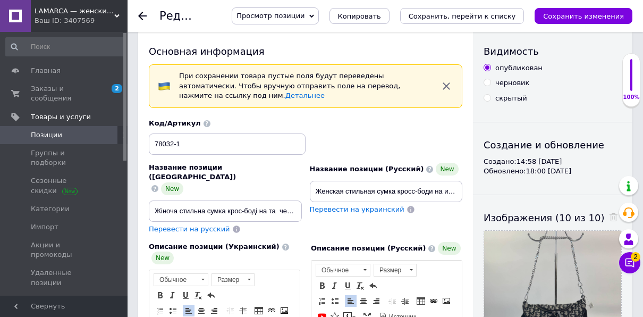
scroll to position [0, 0]
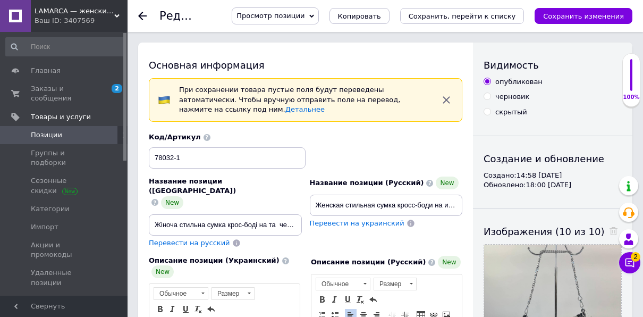
click at [588, 15] on icon "Сохранить изменения" at bounding box center [583, 16] width 81 height 8
click at [587, 17] on icon "Сохранить изменения" at bounding box center [583, 16] width 81 height 8
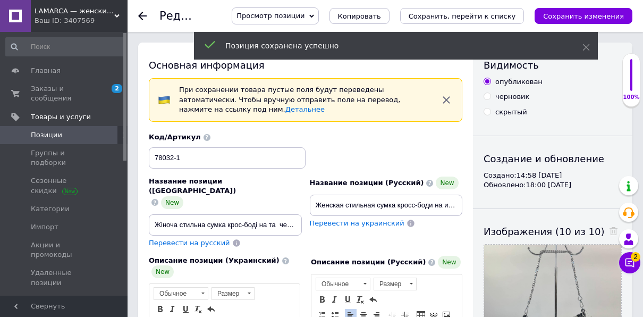
click at [143, 17] on icon at bounding box center [142, 16] width 9 height 9
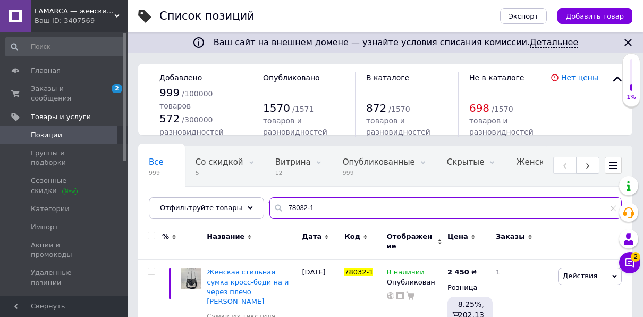
click at [302, 206] on input "78032-1" at bounding box center [445, 207] width 352 height 21
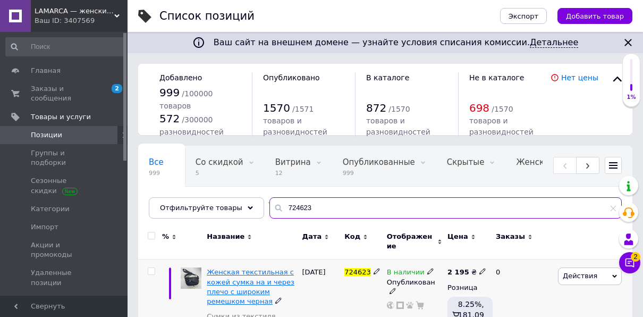
type input "724623"
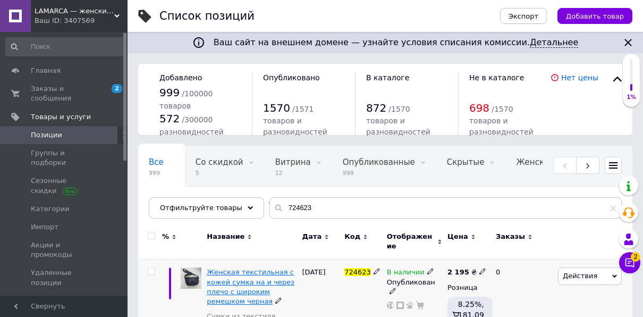
click at [248, 275] on span "Женская текстильная с кожей сумка на и через плечо с широким ремешком черная" at bounding box center [251, 286] width 88 height 37
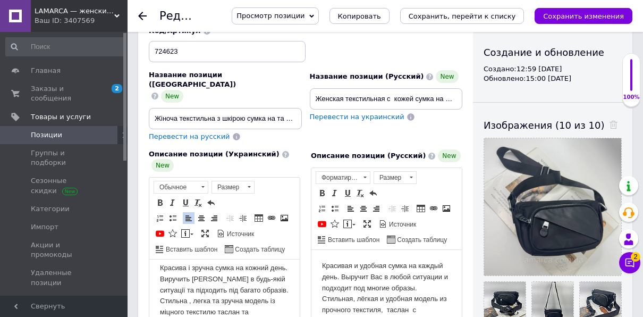
scroll to position [53, 0]
click at [192, 310] on p "Красива і зручна сумка на кожний день. Виручить [PERSON_NAME] в будь-якій ситуа…" at bounding box center [224, 272] width 129 height 111
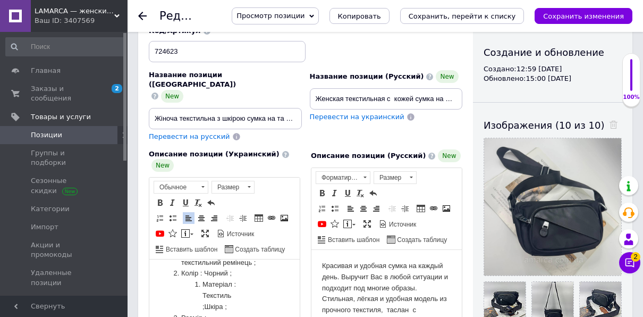
scroll to position [106, 0]
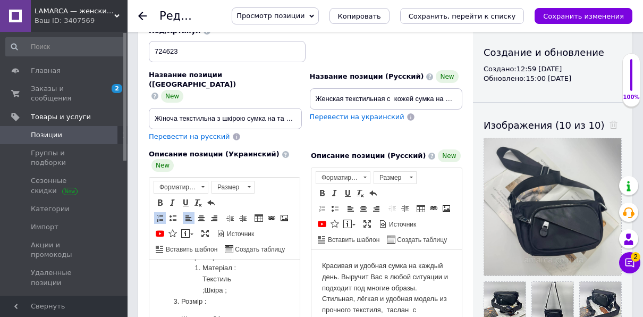
scroll to position [159, 0]
click at [229, 305] on li "Матеріал : Текстиль ;Шкіра ;" at bounding box center [224, 295] width 44 height 33
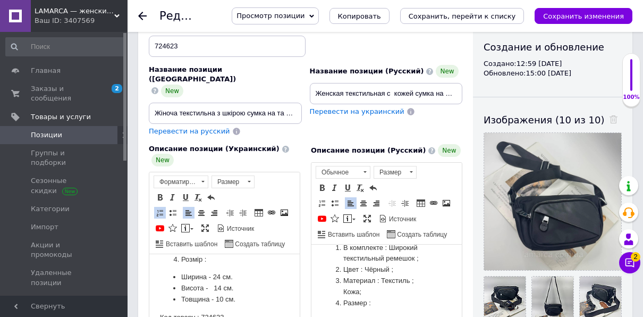
click at [410, 278] on li "Материал : Текстиль ; Кожа;" at bounding box center [386, 286] width 87 height 22
click at [412, 303] on li "Материал : Текстиль(таслан)+натуральная кожа ; Кожа;" at bounding box center [386, 291] width 87 height 33
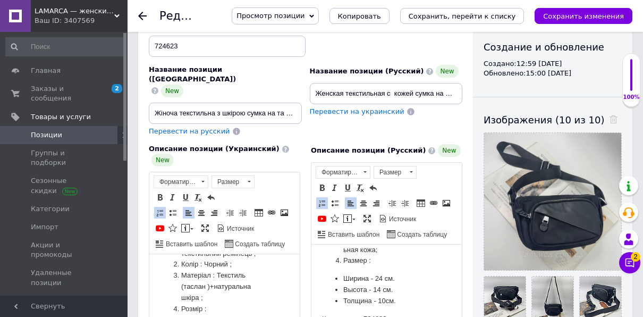
scroll to position [266, 0]
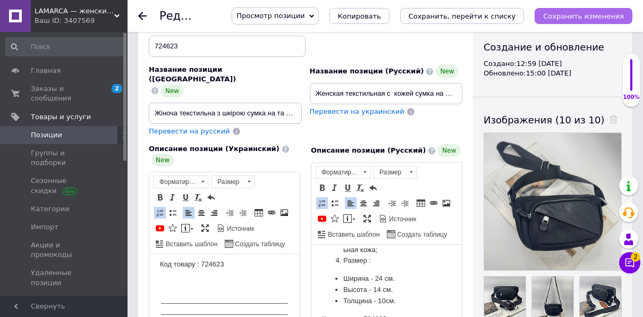
click at [587, 16] on icon "Сохранить изменения" at bounding box center [583, 16] width 81 height 8
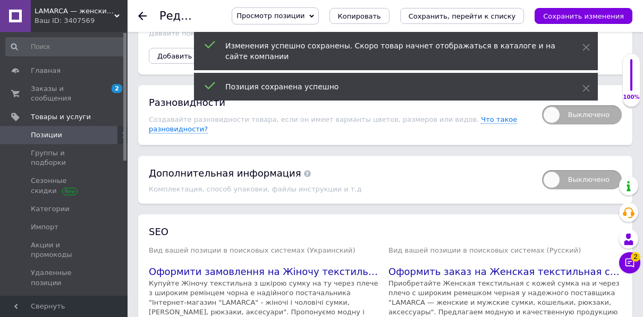
scroll to position [1706, 0]
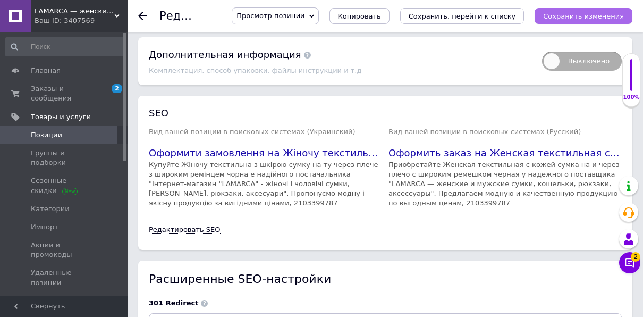
click at [585, 14] on icon "Сохранить изменения" at bounding box center [583, 16] width 81 height 8
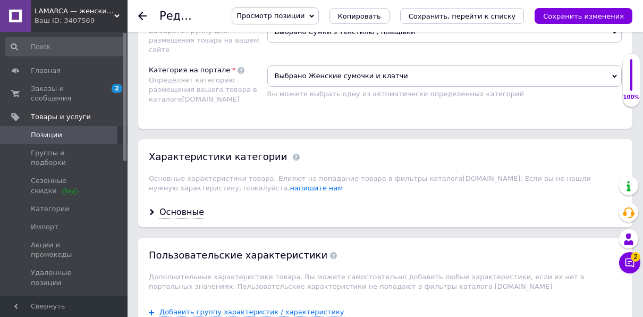
scroll to position [1121, 0]
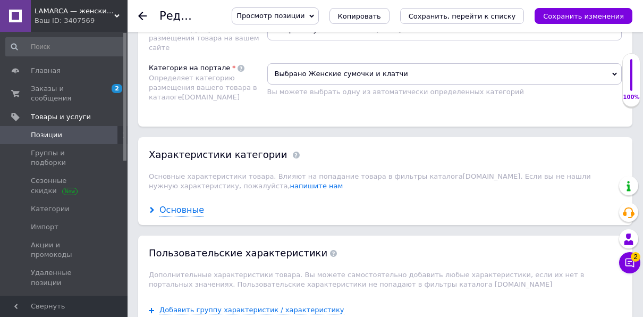
click at [192, 204] on div "Основные" at bounding box center [181, 210] width 45 height 12
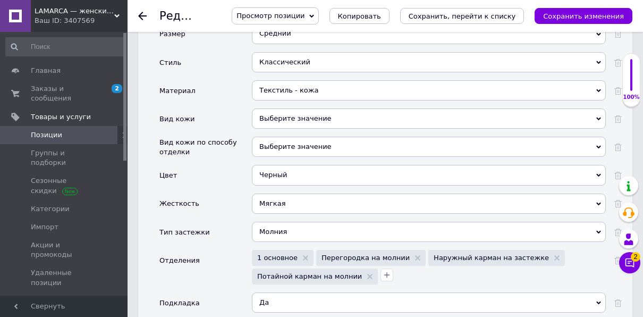
scroll to position [1440, 0]
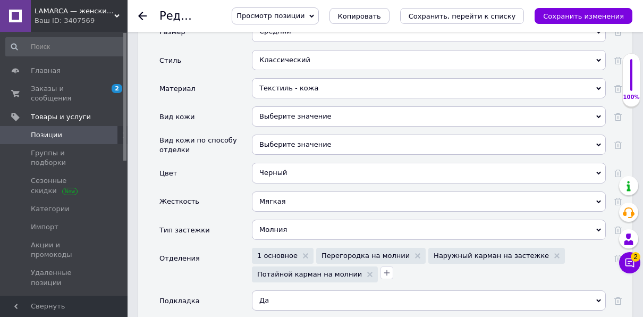
click at [570, 12] on icon "Сохранить изменения" at bounding box center [583, 16] width 81 height 8
click at [577, 13] on icon "Сохранить изменения" at bounding box center [583, 16] width 81 height 8
